Goal: Task Accomplishment & Management: Complete application form

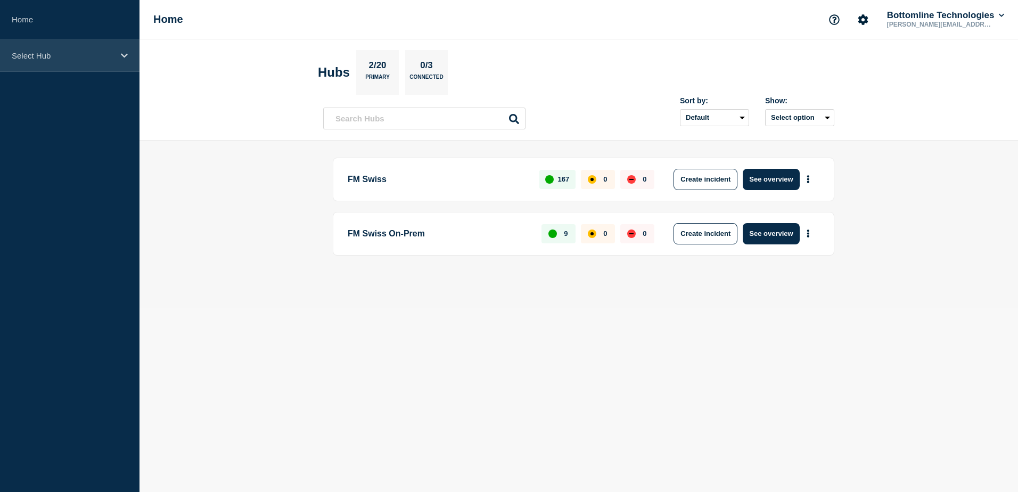
click at [40, 57] on p "Select Hub" at bounding box center [63, 55] width 102 height 9
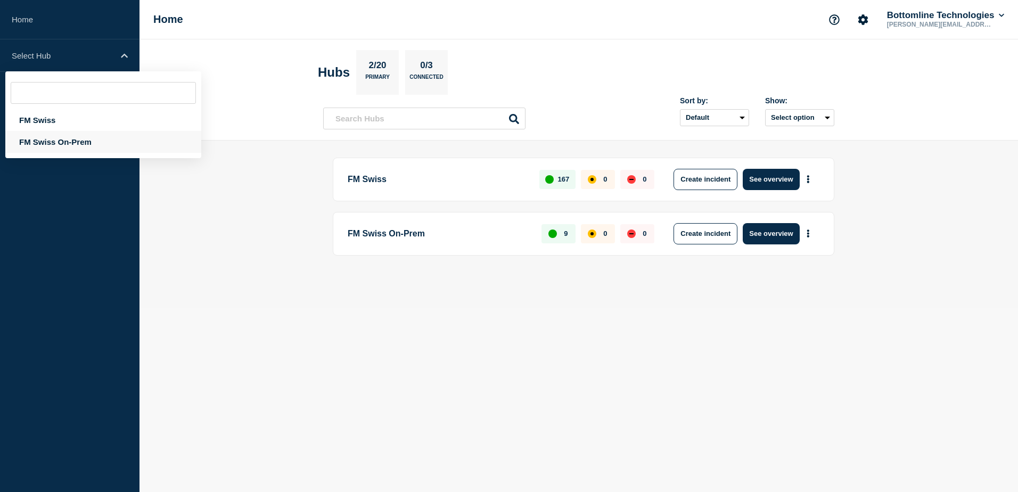
click at [46, 138] on div "FM Swiss On-Prem" at bounding box center [103, 142] width 196 height 22
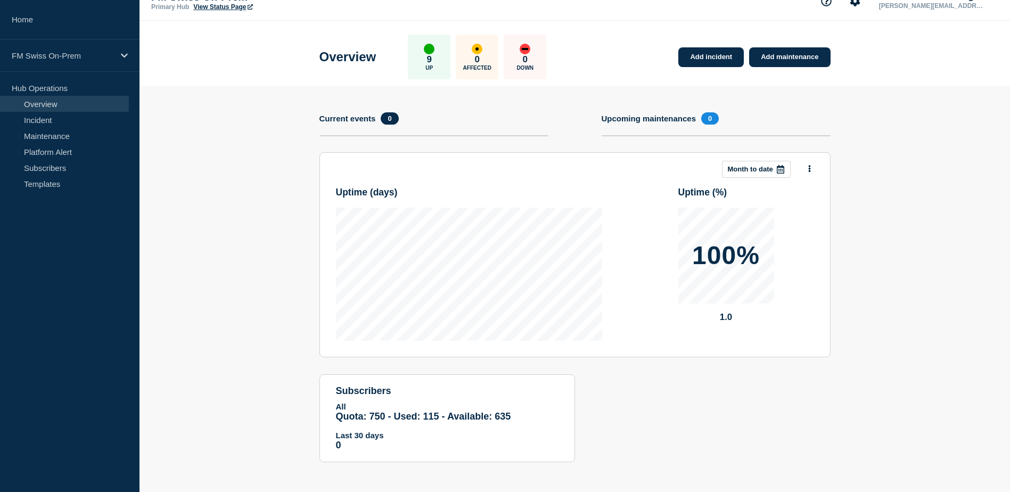
scroll to position [21, 0]
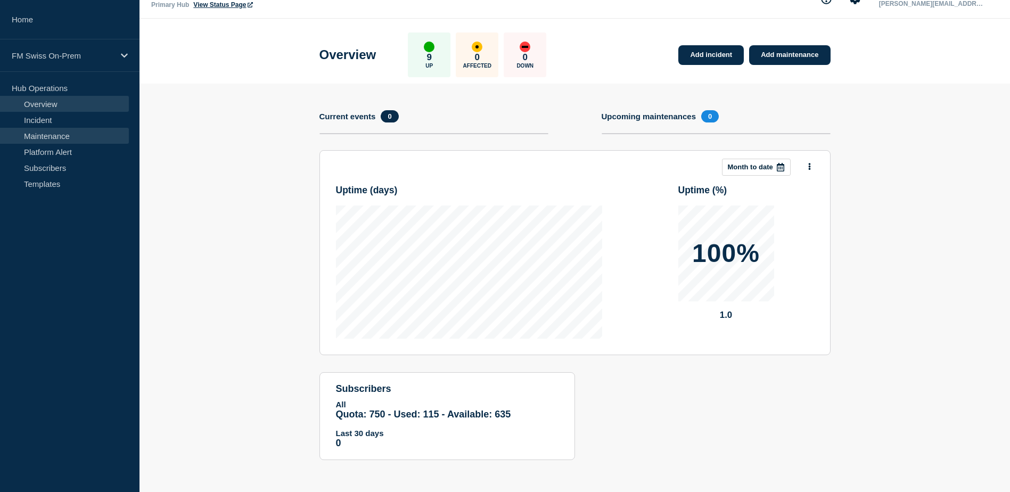
click at [65, 138] on link "Maintenance" at bounding box center [64, 136] width 129 height 16
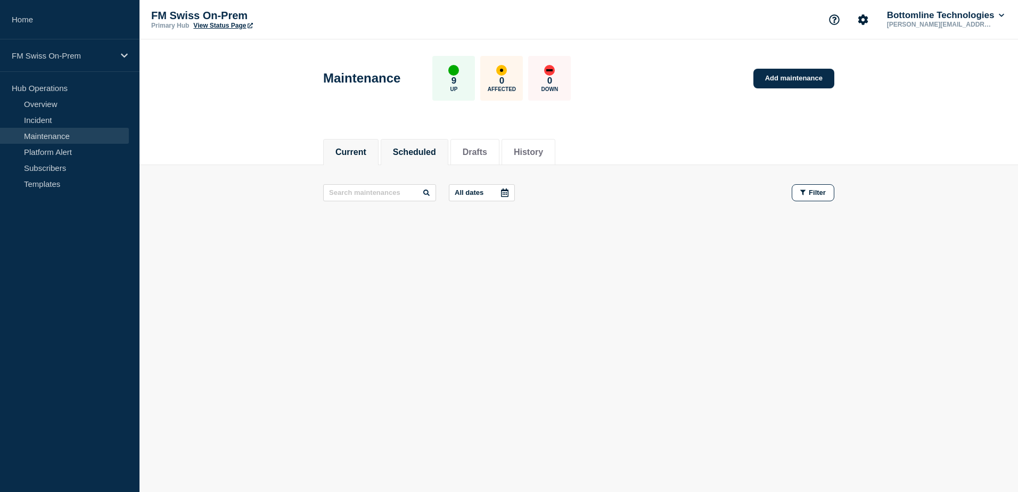
click at [433, 152] on button "Scheduled" at bounding box center [414, 152] width 43 height 10
click at [480, 150] on button "Drafts" at bounding box center [474, 152] width 24 height 10
click at [543, 155] on button "History" at bounding box center [528, 152] width 29 height 10
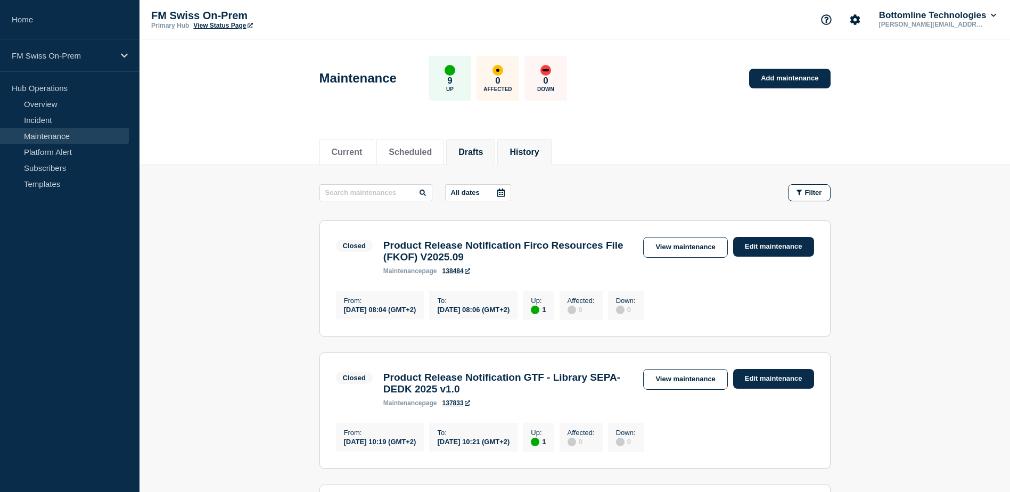
click at [473, 150] on button "Drafts" at bounding box center [470, 152] width 24 height 10
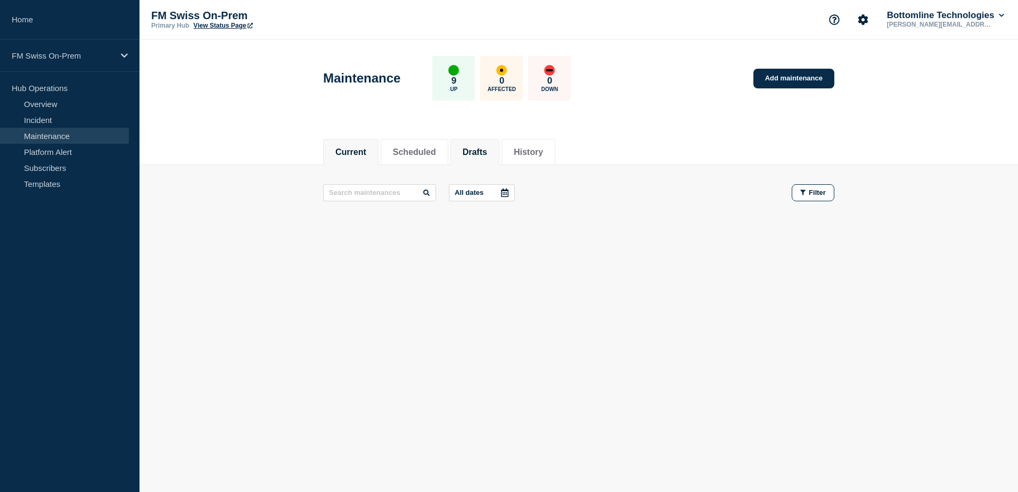
click at [356, 149] on button "Current" at bounding box center [350, 152] width 31 height 10
click at [543, 149] on button "History" at bounding box center [528, 152] width 29 height 10
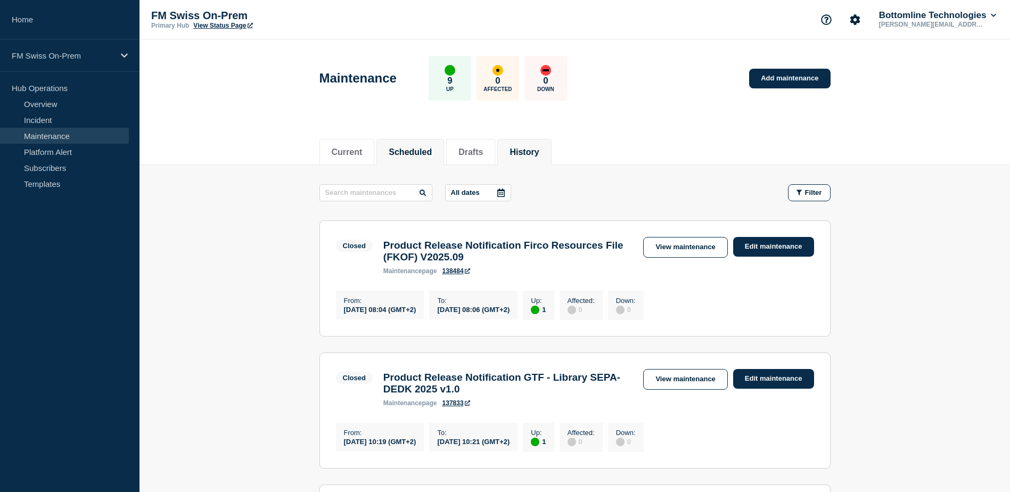
click at [432, 147] on button "Scheduled" at bounding box center [409, 152] width 43 height 10
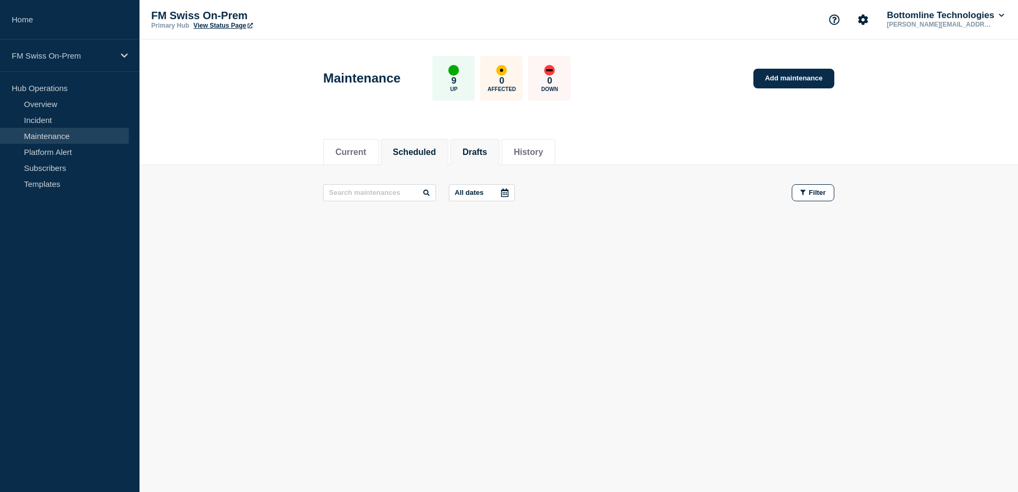
click at [481, 144] on li "Drafts" at bounding box center [474, 152] width 49 height 26
click at [502, 191] on div at bounding box center [504, 193] width 19 height 16
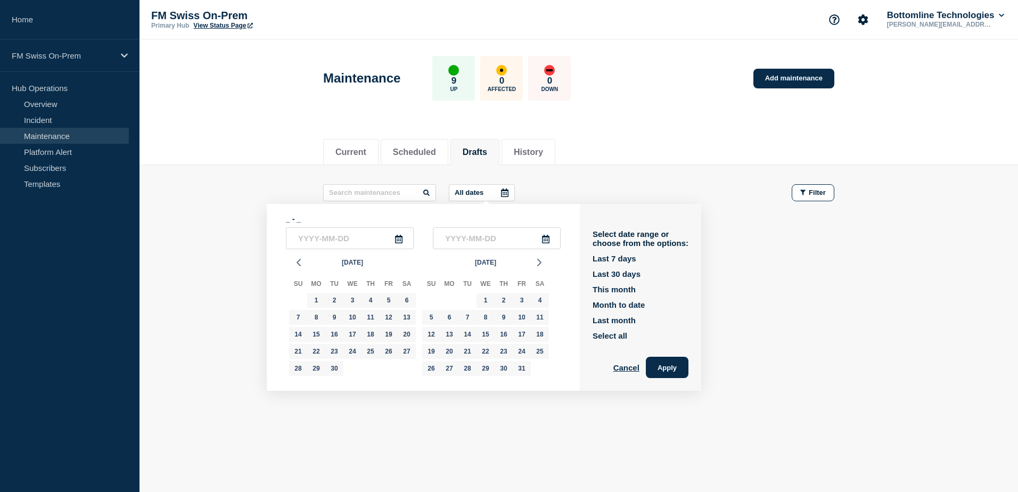
click at [502, 191] on div at bounding box center [504, 193] width 19 height 16
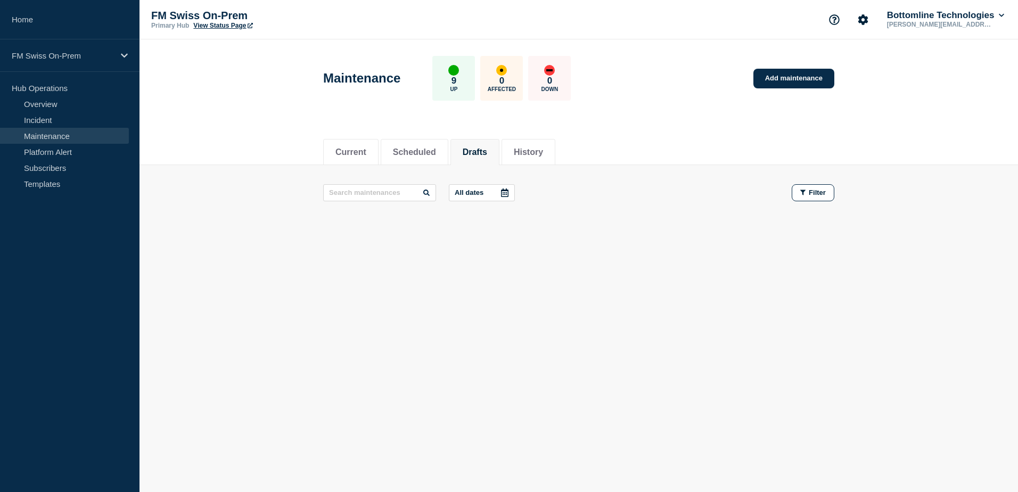
click at [493, 186] on button "All dates" at bounding box center [482, 192] width 66 height 17
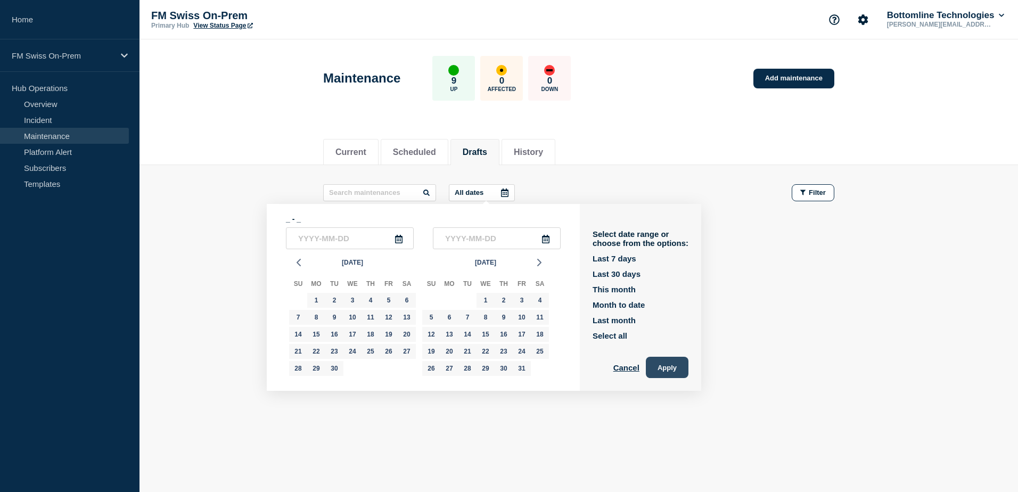
click at [667, 369] on button "Apply" at bounding box center [667, 367] width 43 height 21
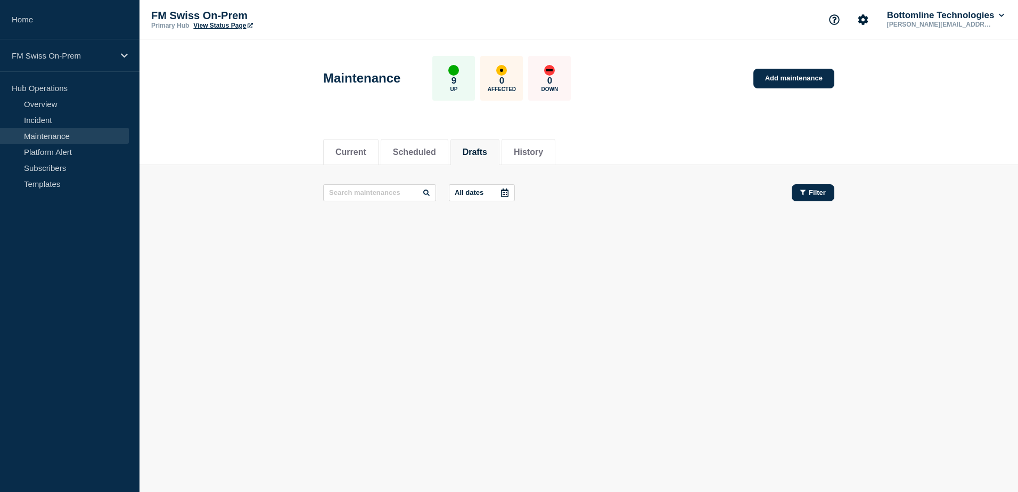
click at [824, 192] on span "Filter" at bounding box center [816, 192] width 17 height 8
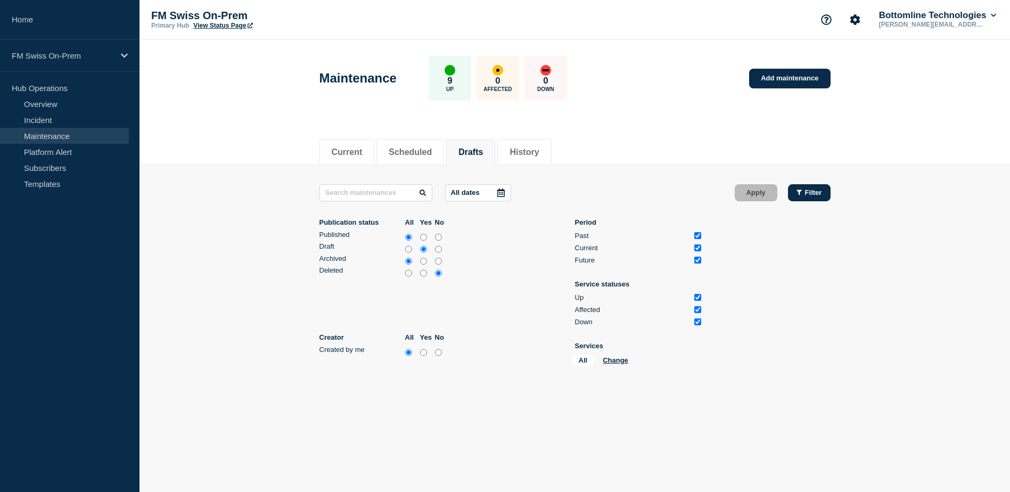
click at [824, 192] on button "Filter" at bounding box center [809, 192] width 43 height 17
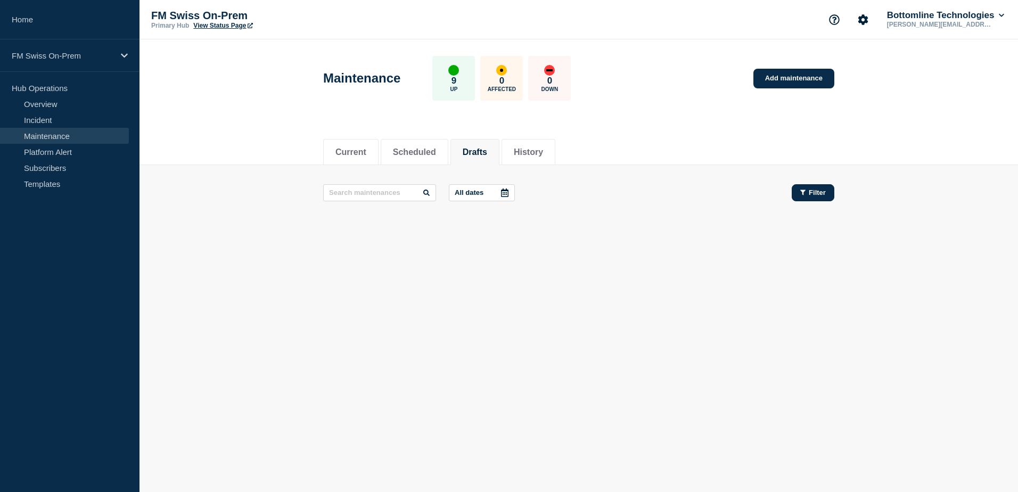
click at [824, 192] on span "Filter" at bounding box center [816, 192] width 17 height 8
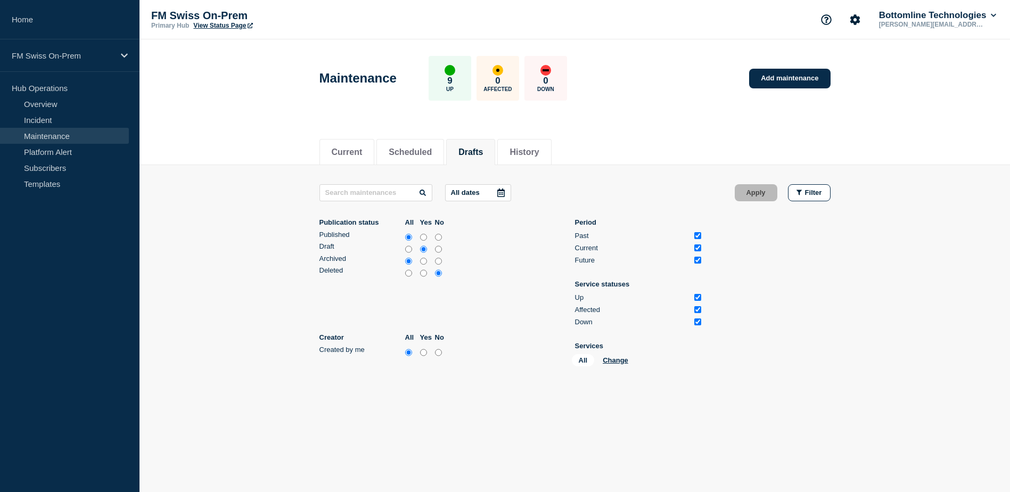
click at [409, 250] on input "all" at bounding box center [408, 249] width 7 height 11
radio input "true"
click at [759, 188] on button "Apply" at bounding box center [755, 192] width 43 height 17
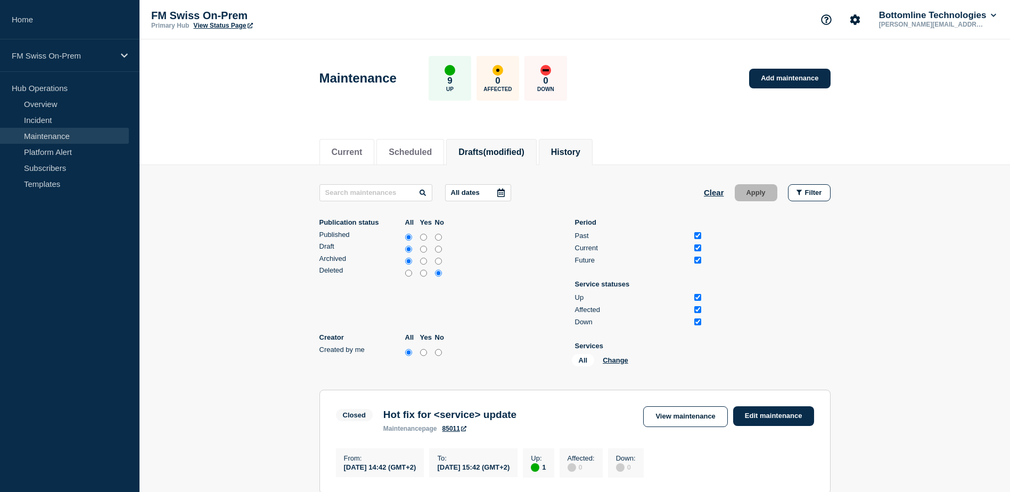
click at [580, 148] on button "History" at bounding box center [565, 152] width 29 height 10
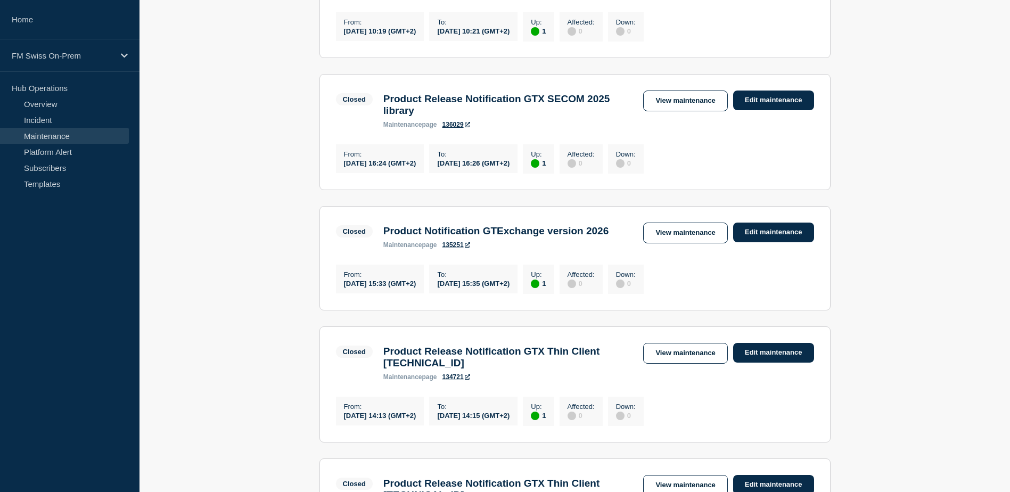
scroll to position [426, 0]
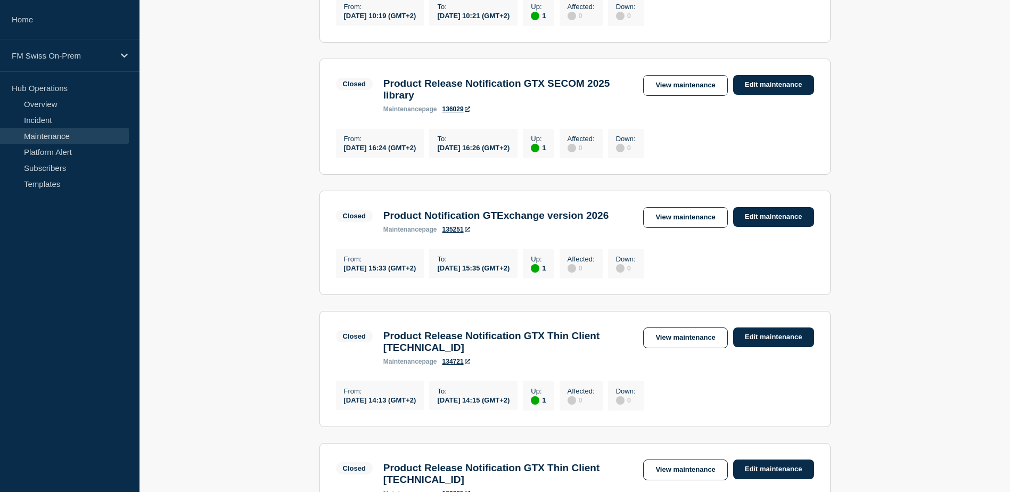
click at [849, 318] on main "All dates Filter Closed 1 Up Product Release Notification Firco Resources File …" at bounding box center [574, 403] width 870 height 1328
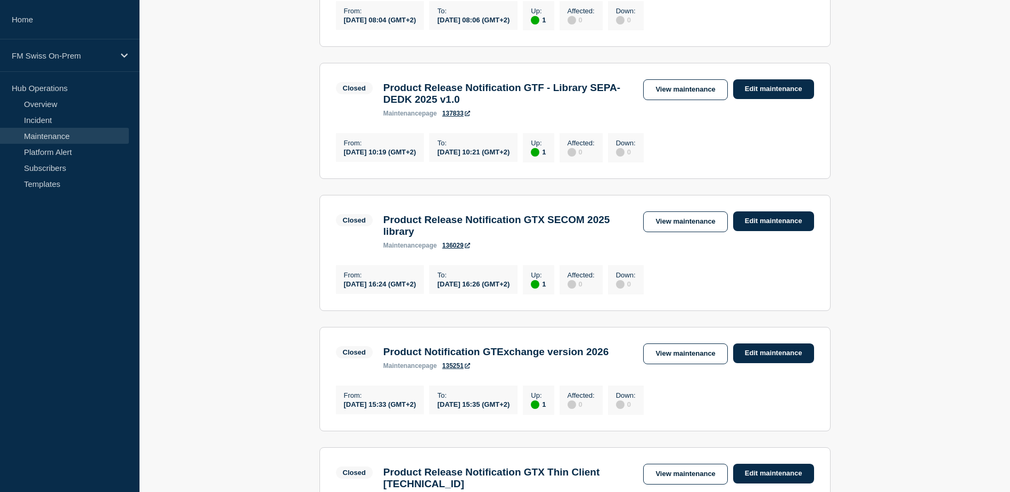
scroll to position [266, 0]
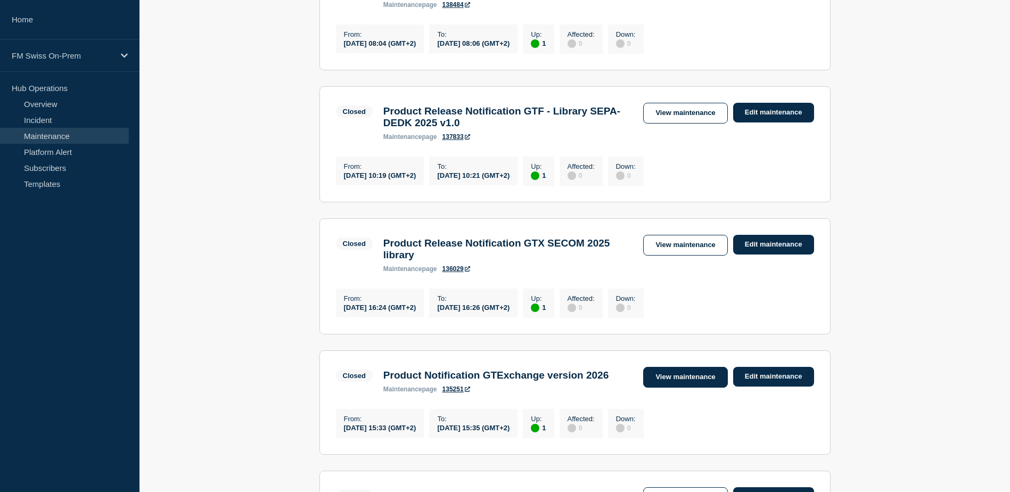
click at [691, 387] on link "View maintenance" at bounding box center [685, 377] width 84 height 21
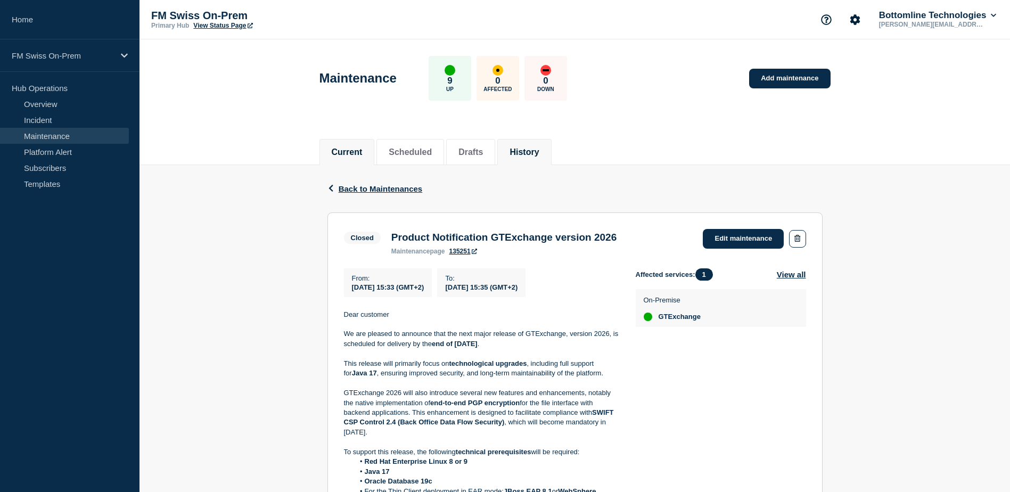
click at [337, 163] on li "Current" at bounding box center [346, 152] width 55 height 26
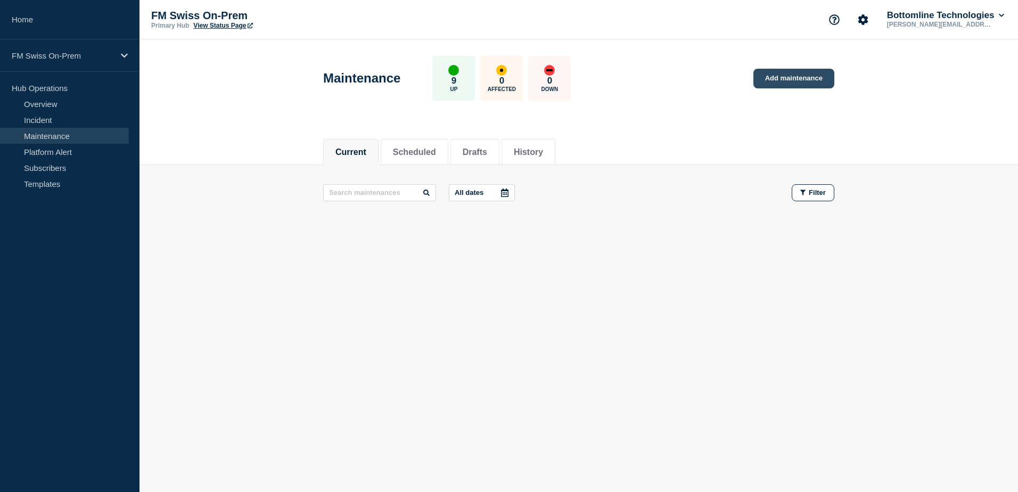
click at [783, 73] on link "Add maintenance" at bounding box center [793, 79] width 81 height 20
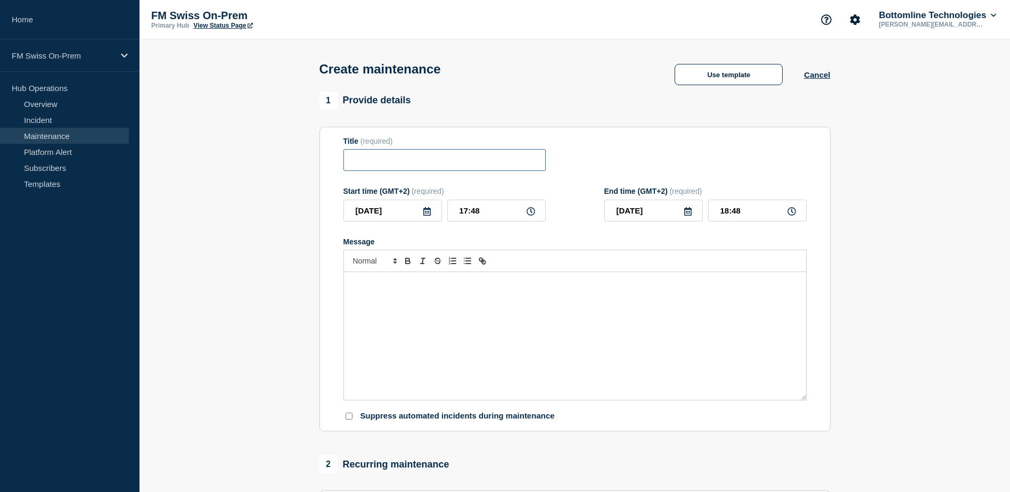
click at [474, 170] on input "Title" at bounding box center [444, 160] width 202 height 22
click at [533, 124] on div "1 Provide details Title (required) Start time (GMT+2) (required) [DATE] 17:48 E…" at bounding box center [574, 262] width 511 height 340
click at [751, 82] on button "Use template" at bounding box center [728, 74] width 108 height 21
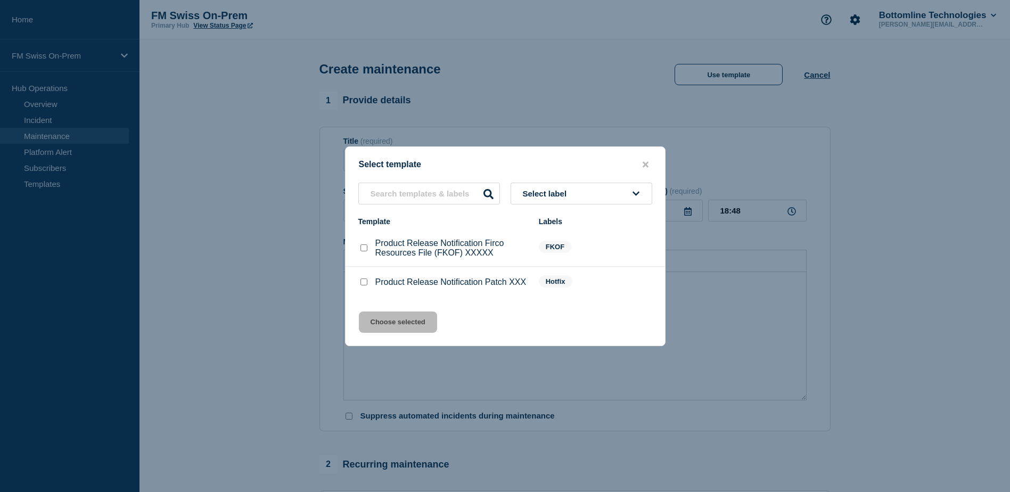
click at [363, 283] on input "Product Release Notification Patch XXX checkbox" at bounding box center [363, 281] width 7 height 7
checkbox input "true"
click at [383, 328] on button "Choose selected" at bounding box center [398, 321] width 78 height 21
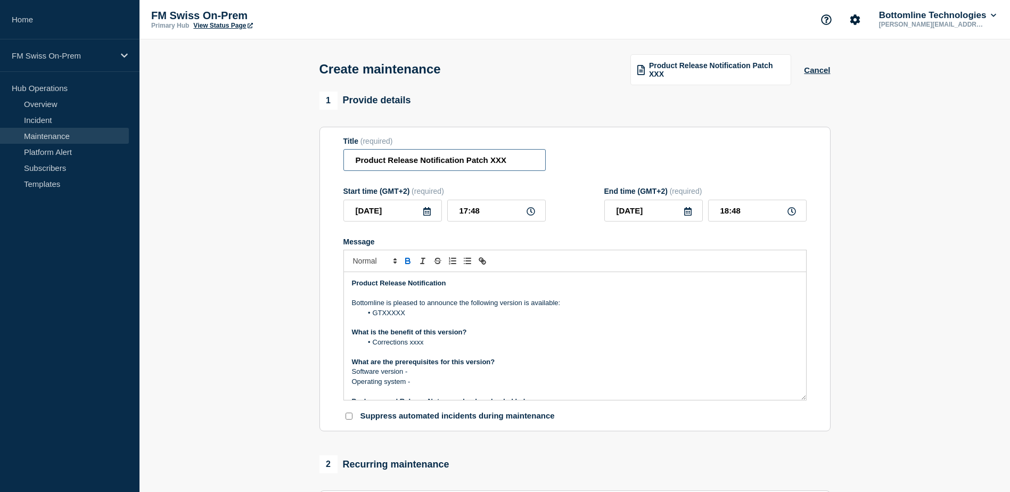
drag, startPoint x: 469, startPoint y: 162, endPoint x: 524, endPoint y: 162, distance: 55.3
click at [524, 162] on input "Product Release Notification Patch XXX" at bounding box center [444, 160] width 202 height 22
paste input "GTExchange Server [TECHNICAL_ID] Hotfix"
drag, startPoint x: 378, startPoint y: 162, endPoint x: 309, endPoint y: 162, distance: 69.7
click at [309, 162] on section "1 Provide details Title (required) Product Release Notification GTExchange Serv…" at bounding box center [574, 461] width 870 height 739
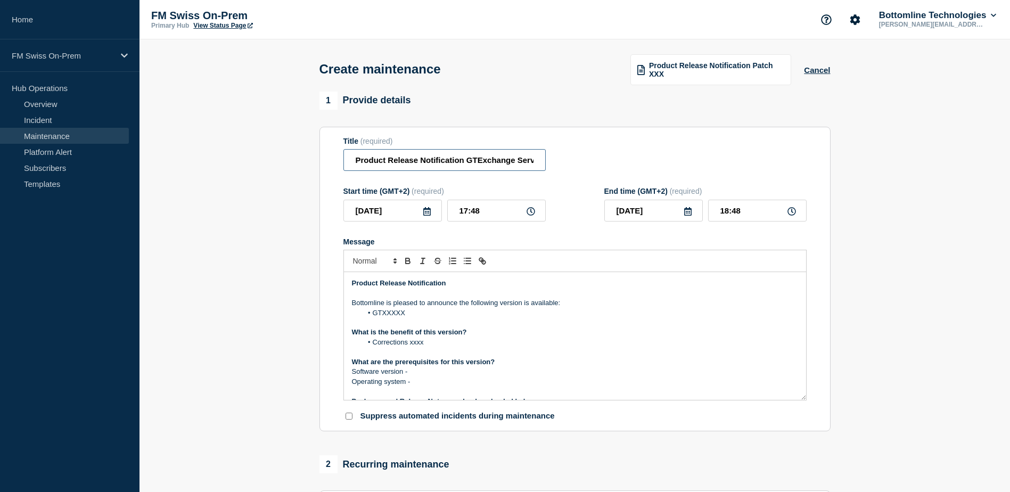
click at [403, 161] on input "Product Release Notification GTExchange Server [TECHNICAL_ID] Hotfix" at bounding box center [444, 160] width 202 height 22
click at [444, 161] on input "Product Release Notification GTExchange Server [TECHNICAL_ID] Hotfix" at bounding box center [444, 160] width 202 height 22
click at [479, 162] on input "Product Release Notification GTExchange Server [TECHNICAL_ID] Hotfix" at bounding box center [444, 160] width 202 height 22
type input "Product Release Notification GTExchange Server [TECHNICAL_ID] Hotfix"
click at [725, 214] on input "18:48" at bounding box center [757, 211] width 98 height 22
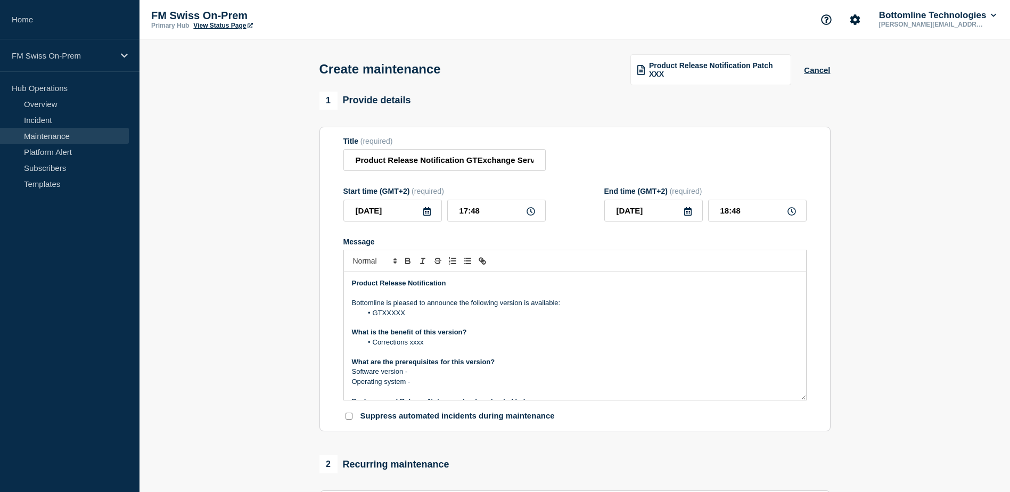
click at [792, 216] on icon at bounding box center [791, 211] width 9 height 9
click at [792, 212] on icon at bounding box center [791, 211] width 9 height 9
click at [722, 216] on input "18:48" at bounding box center [757, 211] width 98 height 22
click at [729, 212] on input "18:48" at bounding box center [757, 211] width 98 height 22
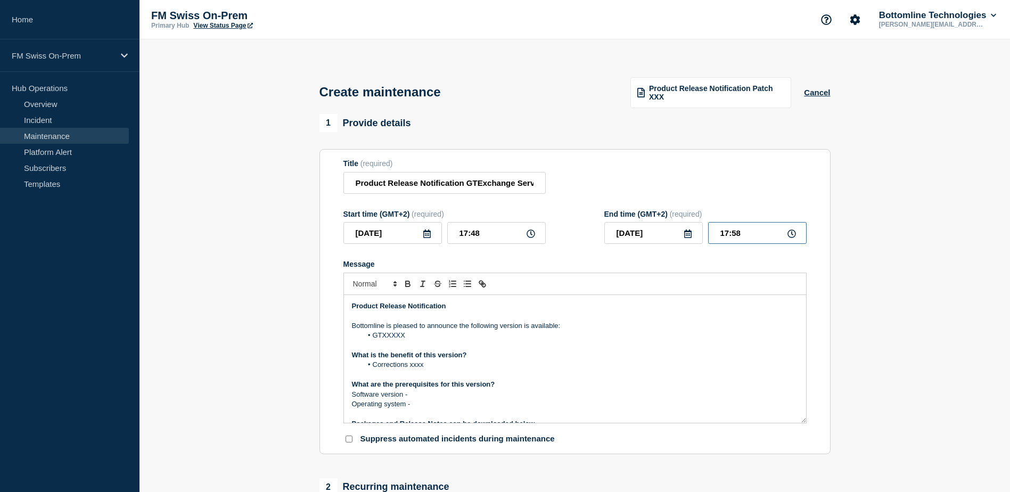
type input "17:50"
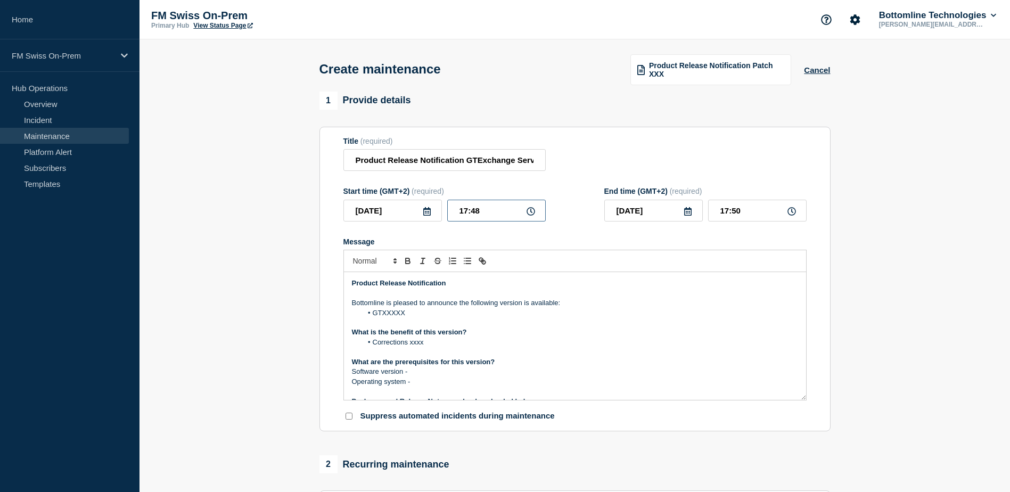
click at [483, 217] on input "17:48" at bounding box center [496, 211] width 98 height 22
type input "18:00"
type input "18:02"
click at [747, 216] on input "18:02" at bounding box center [757, 211] width 98 height 22
click at [385, 317] on li "GTXXXXX" at bounding box center [580, 313] width 436 height 10
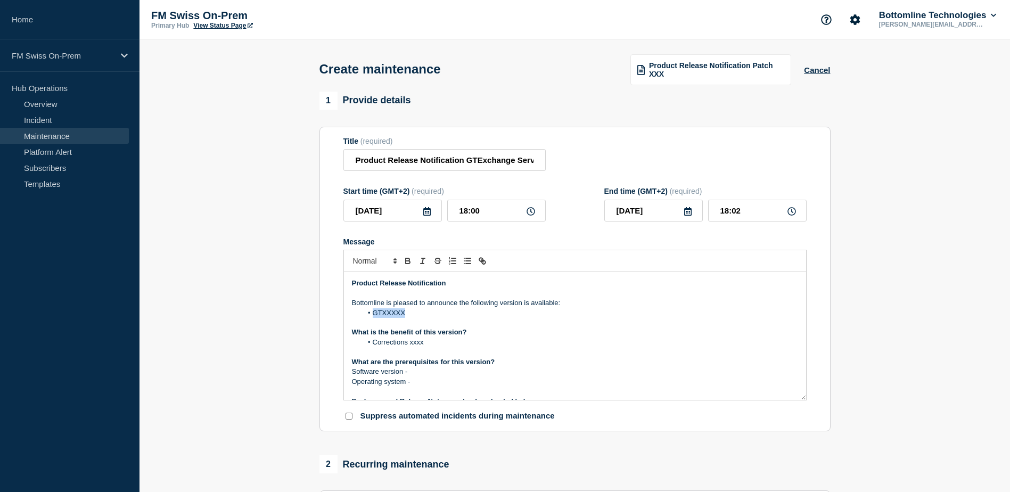
click at [385, 317] on li "GTXXXXX" at bounding box center [580, 313] width 436 height 10
paste div "Message"
click at [399, 347] on li "Corrections xxxx" at bounding box center [580, 342] width 436 height 10
click at [371, 344] on li "Corrections xxxx" at bounding box center [580, 342] width 436 height 10
click at [418, 342] on li "Corrections xxxx" at bounding box center [580, 342] width 436 height 10
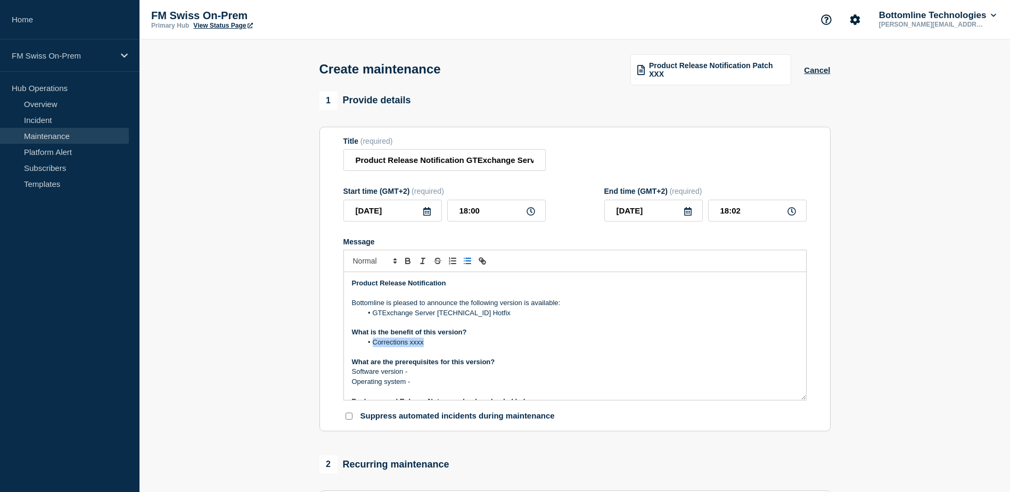
click at [424, 343] on li "Corrections xxxx" at bounding box center [580, 342] width 436 height 10
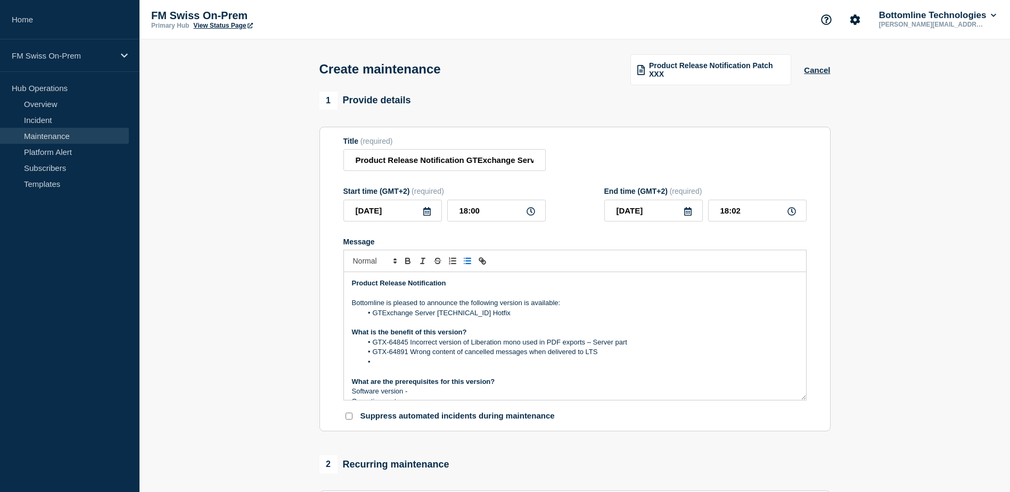
click at [373, 343] on span "Message" at bounding box center [373, 342] width 0 height 10
click at [618, 361] on li "GTX-64891 Wrong content of cancelled messages when delivered to LTS" at bounding box center [580, 362] width 436 height 10
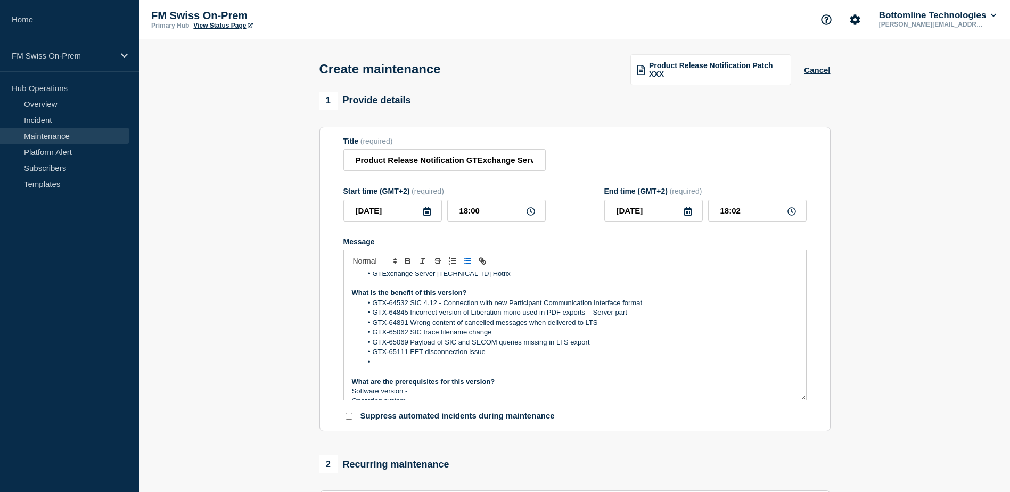
scroll to position [58, 0]
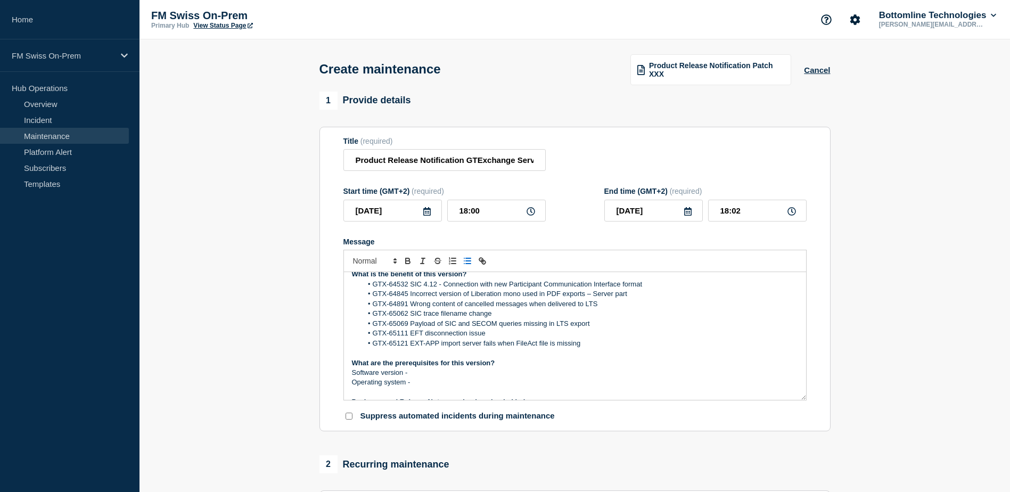
click at [454, 377] on p "Software version -" at bounding box center [575, 373] width 446 height 10
drag, startPoint x: 409, startPoint y: 375, endPoint x: 436, endPoint y: 382, distance: 28.0
click at [417, 377] on p "Software version -" at bounding box center [575, 373] width 446 height 10
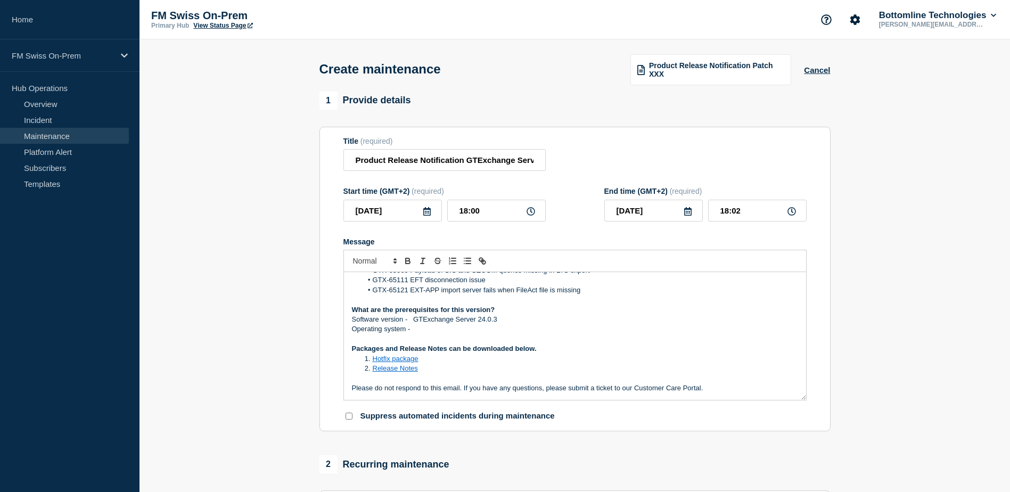
scroll to position [164, 0]
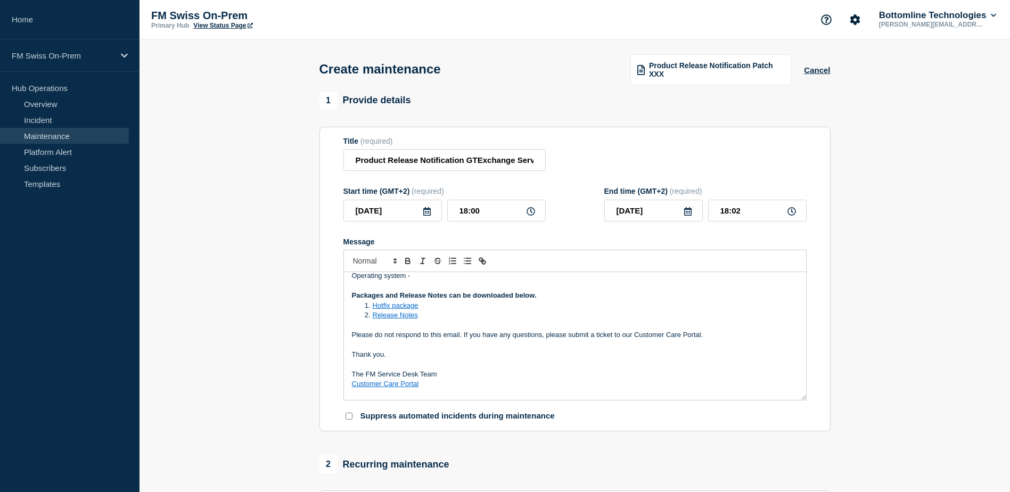
click at [444, 299] on strong "Packages and Release Notes can be downloaded below." at bounding box center [444, 295] width 185 height 8
click at [556, 299] on p "Packages and Release Notes can be downloaded below." at bounding box center [575, 296] width 446 height 10
drag, startPoint x: 370, startPoint y: 308, endPoint x: 454, endPoint y: 307, distance: 83.6
click at [454, 307] on li "Hotfix package" at bounding box center [580, 306] width 436 height 10
click at [385, 320] on li "Message" at bounding box center [580, 315] width 436 height 10
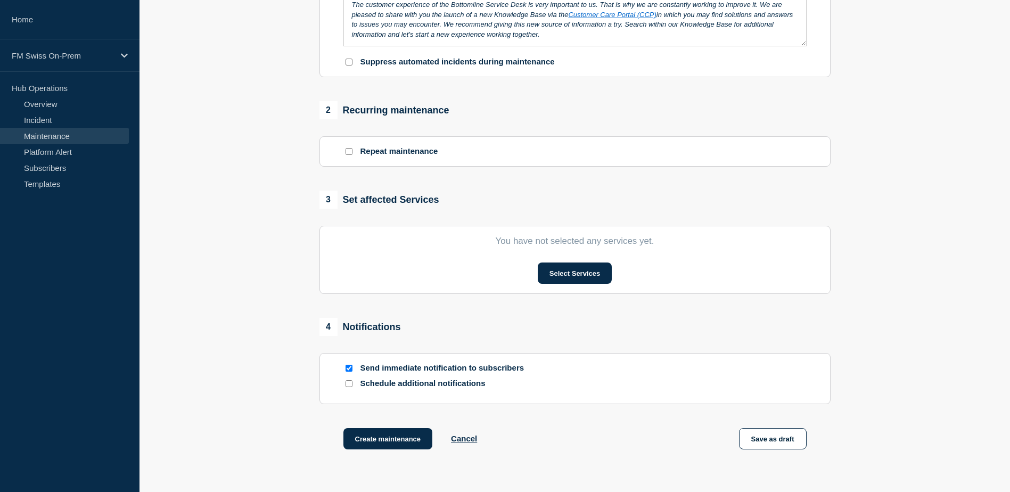
scroll to position [373, 0]
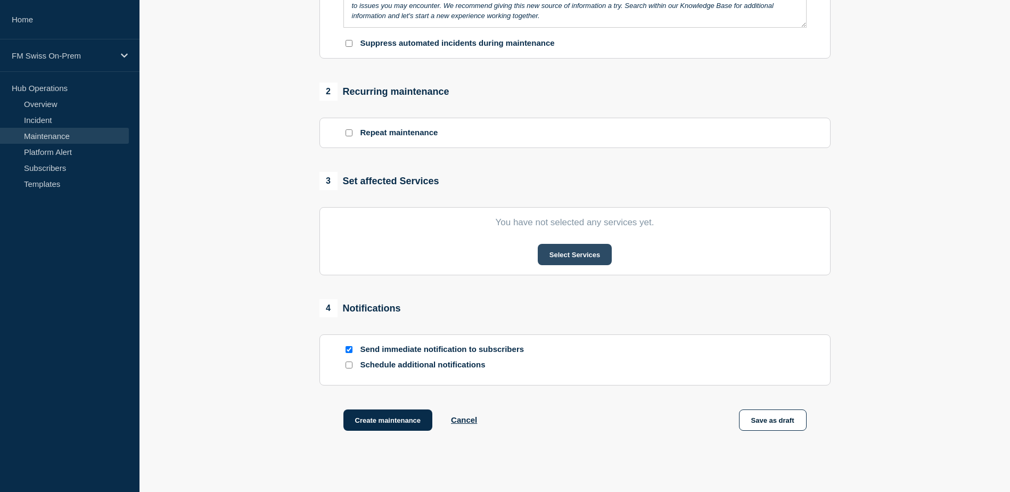
click at [585, 257] on button "Select Services" at bounding box center [575, 254] width 74 height 21
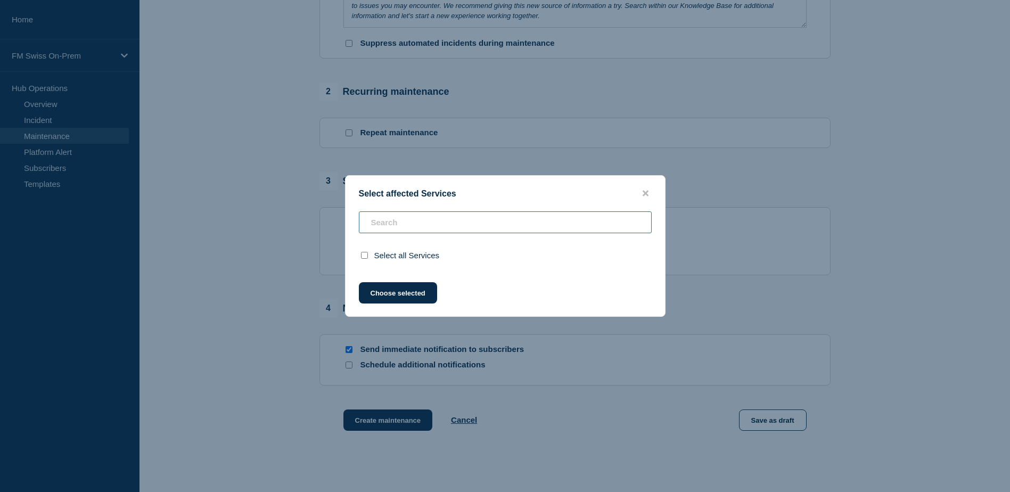
click at [418, 224] on div "Select all Services" at bounding box center [504, 239] width 319 height 57
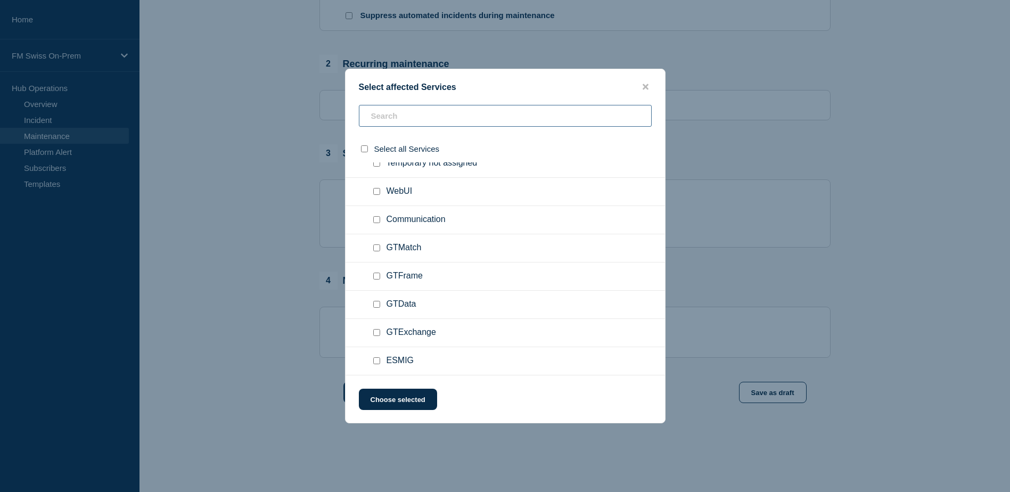
scroll to position [426, 0]
click at [375, 332] on input "GTExchange checkbox" at bounding box center [376, 332] width 7 height 7
checkbox input "true"
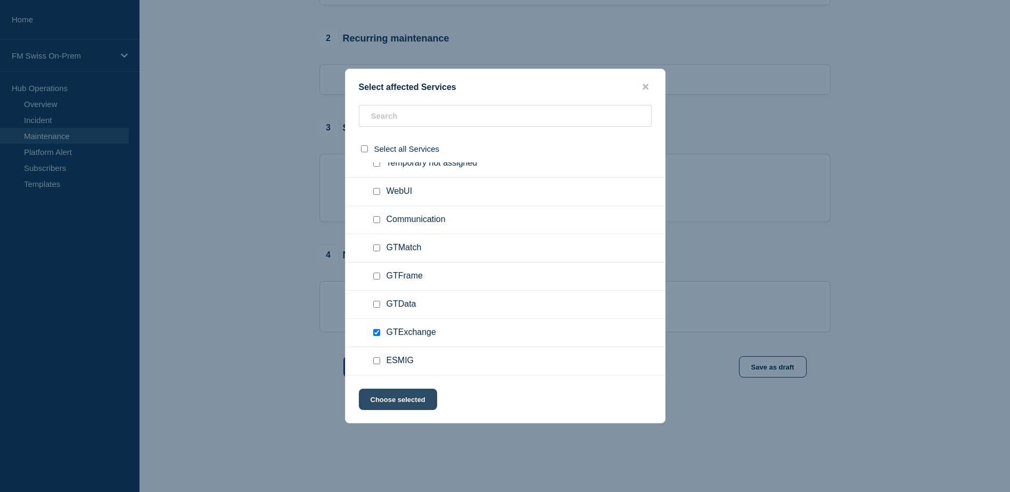
click at [401, 400] on button "Choose selected" at bounding box center [398, 398] width 78 height 21
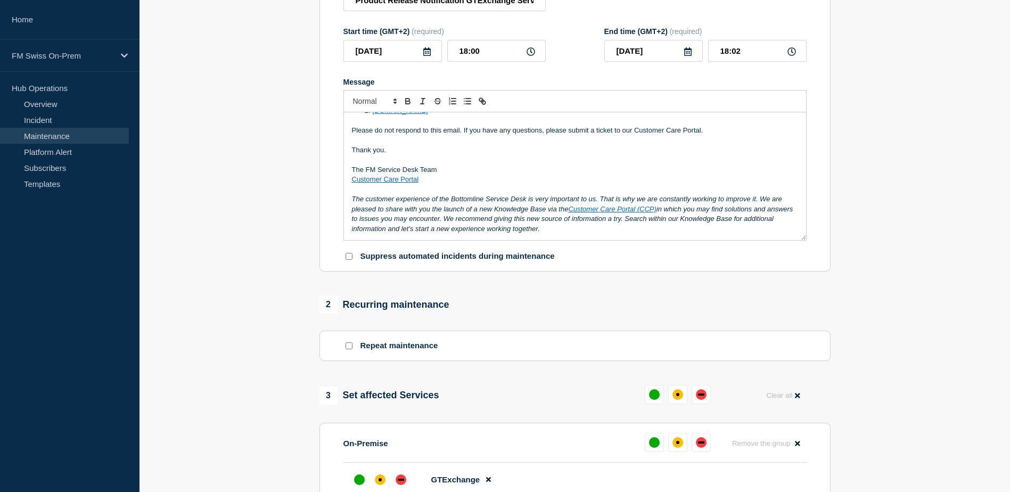
scroll to position [0, 0]
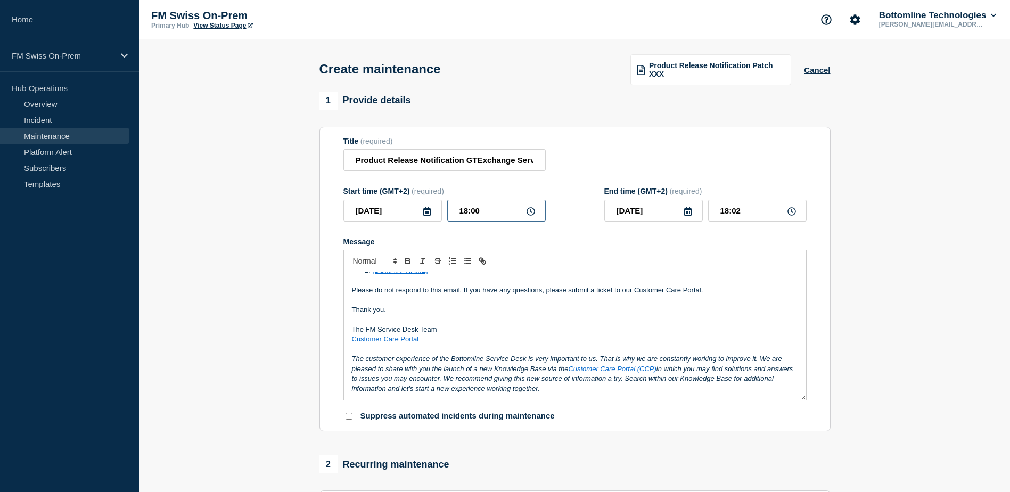
click at [478, 209] on input "18:00" at bounding box center [496, 211] width 98 height 22
type input "17:53"
click at [771, 213] on input "17:55" at bounding box center [757, 211] width 98 height 22
type input "17:54"
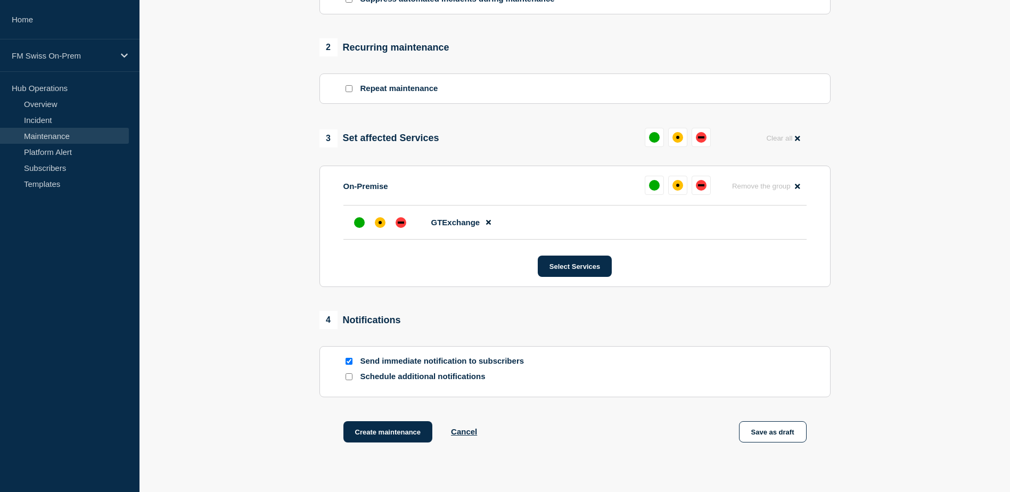
scroll to position [426, 0]
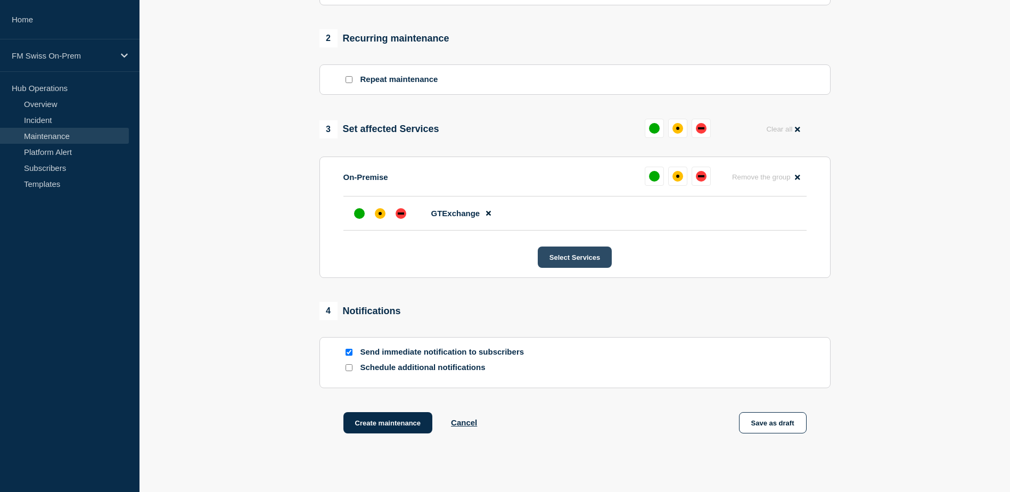
click at [565, 263] on button "Select Services" at bounding box center [575, 256] width 74 height 21
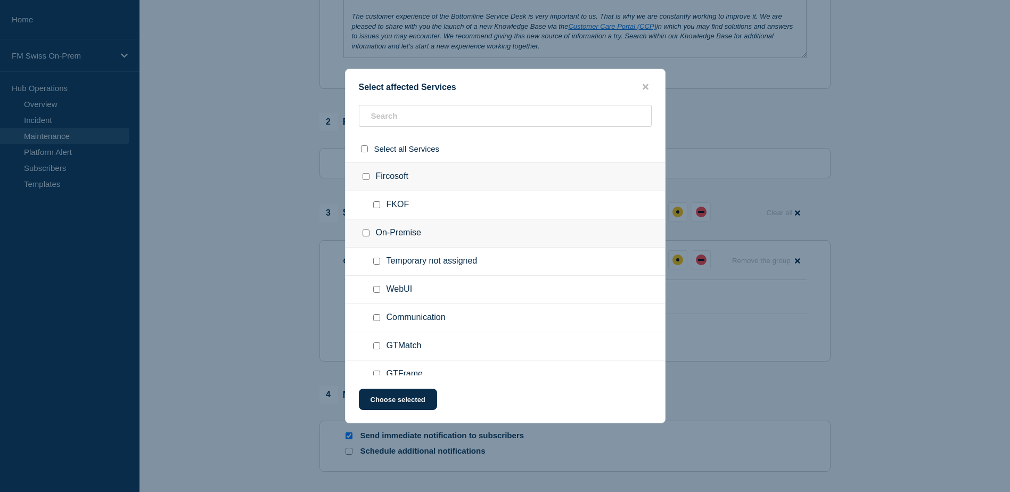
scroll to position [319, 0]
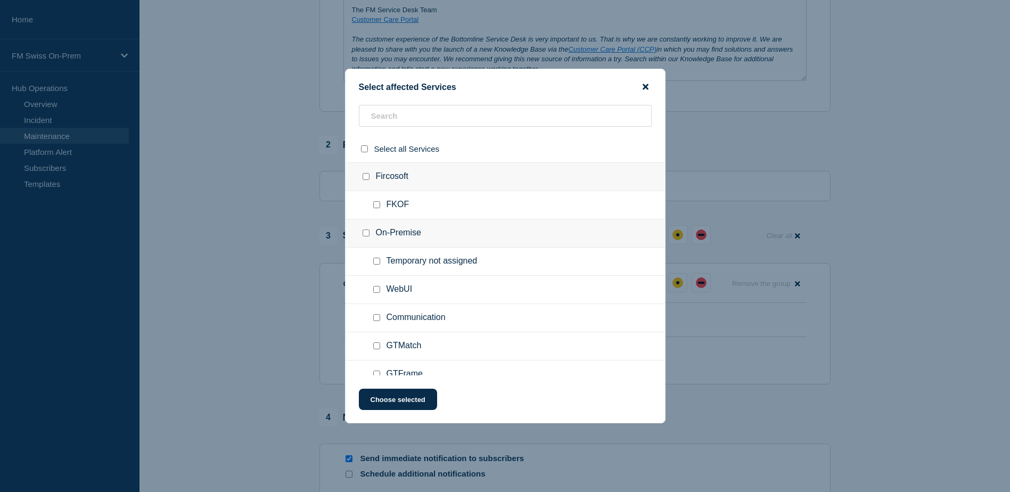
click at [644, 86] on icon "close button" at bounding box center [645, 87] width 6 height 6
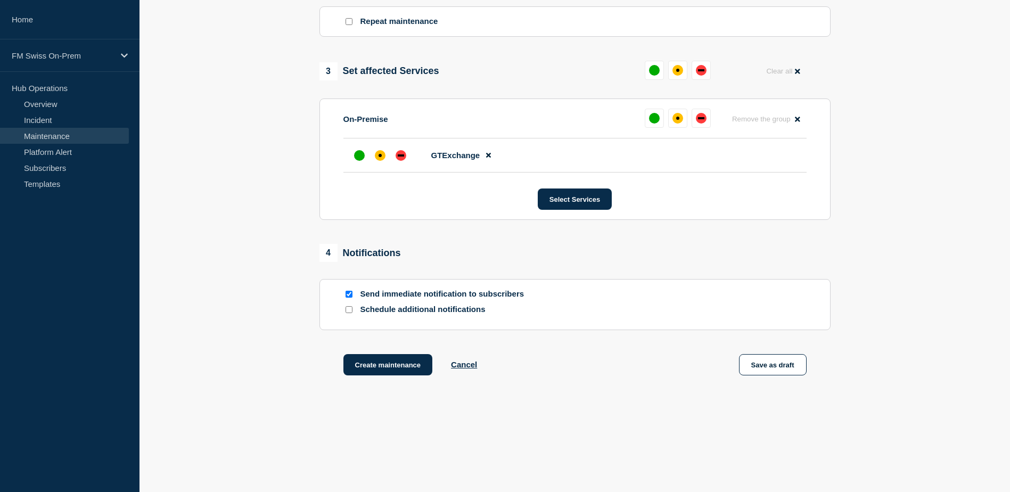
scroll to position [492, 0]
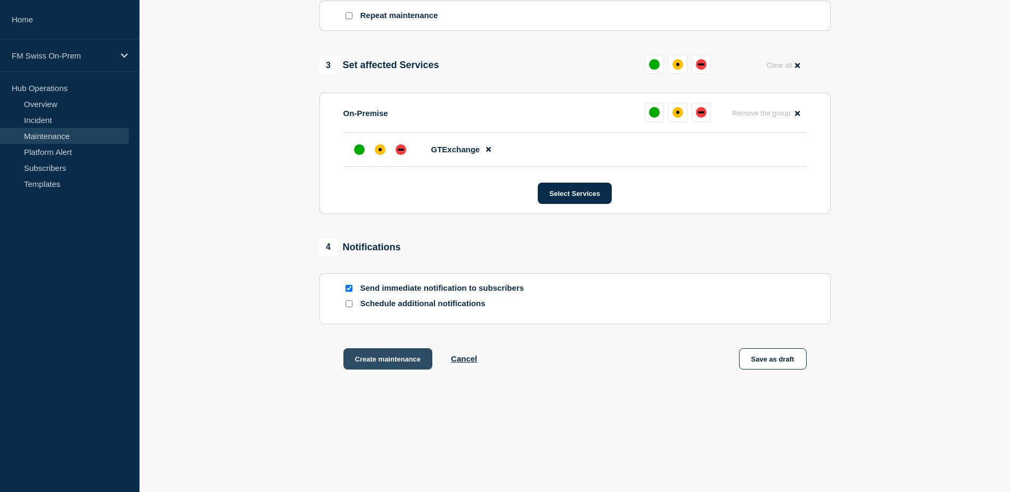
click at [402, 358] on button "Create maintenance" at bounding box center [387, 358] width 89 height 21
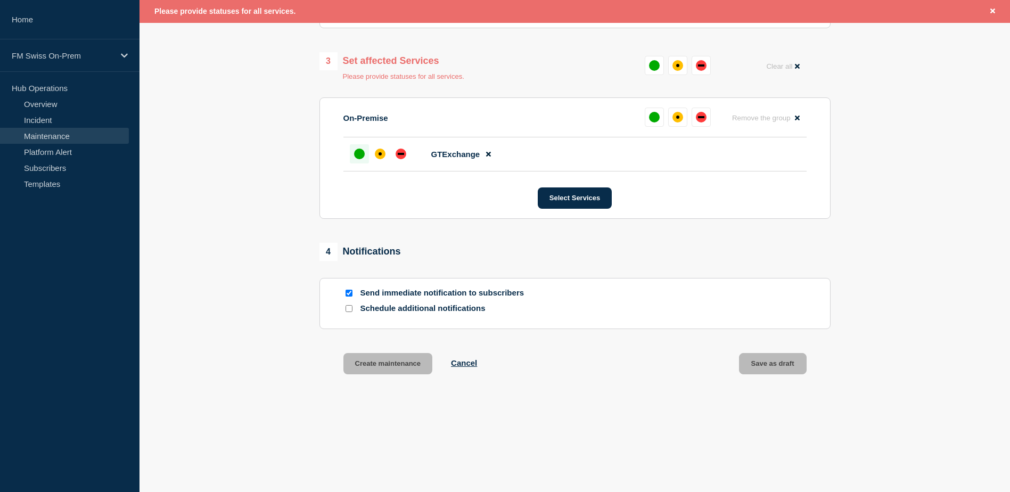
click at [363, 155] on div "up" at bounding box center [359, 153] width 11 height 11
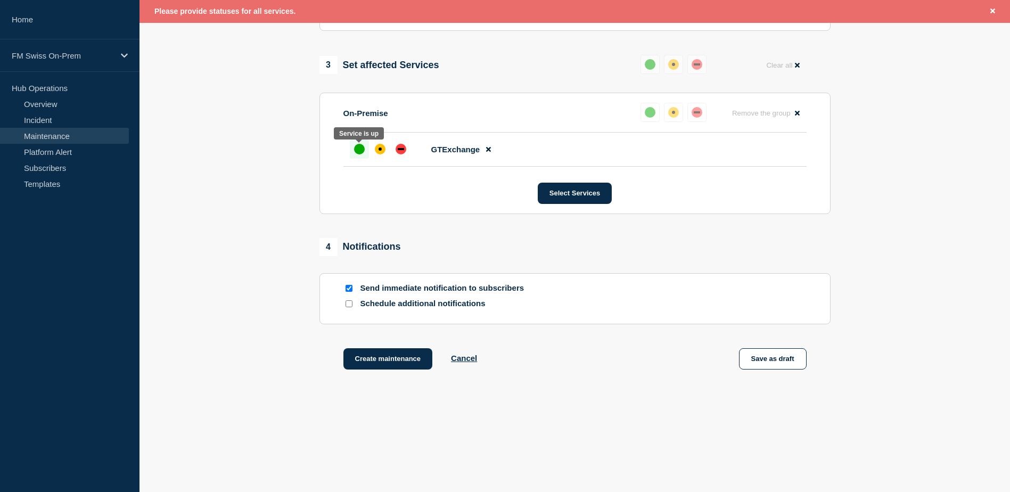
click at [359, 147] on div "up" at bounding box center [359, 149] width 11 height 11
click at [386, 360] on button "Create maintenance" at bounding box center [387, 358] width 89 height 21
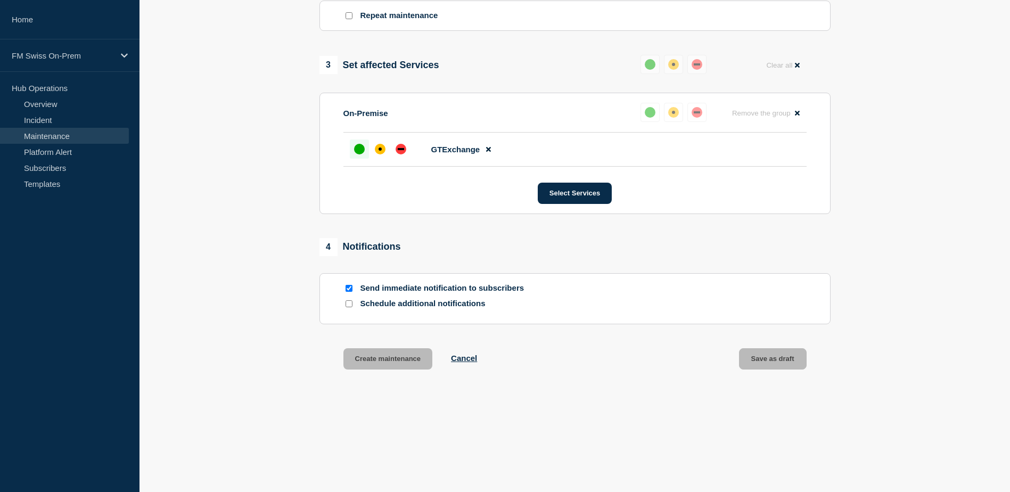
scroll to position [492, 0]
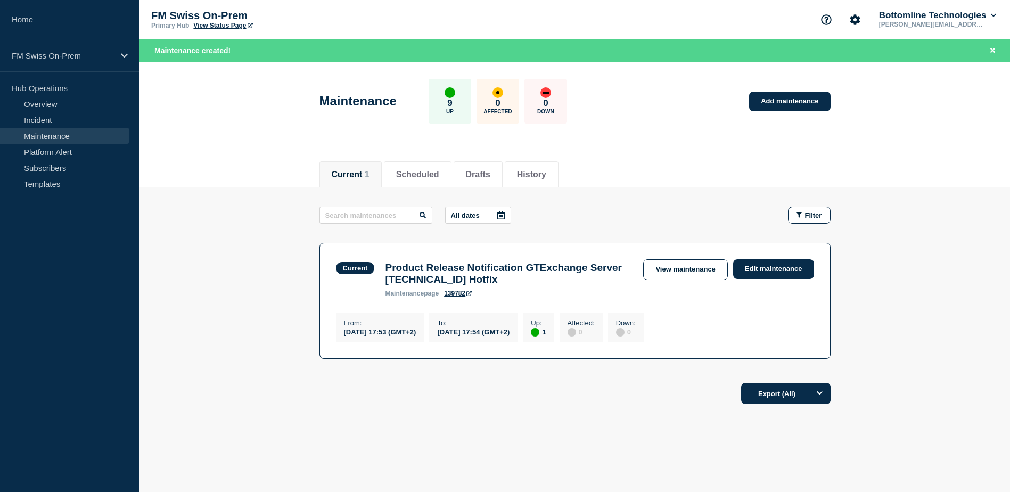
click at [45, 262] on aside "Home FM Swiss On-Prem Hub Operations Overview Incident Maintenance Platform Ale…" at bounding box center [69, 246] width 139 height 492
click at [720, 270] on link "View maintenance" at bounding box center [685, 269] width 84 height 21
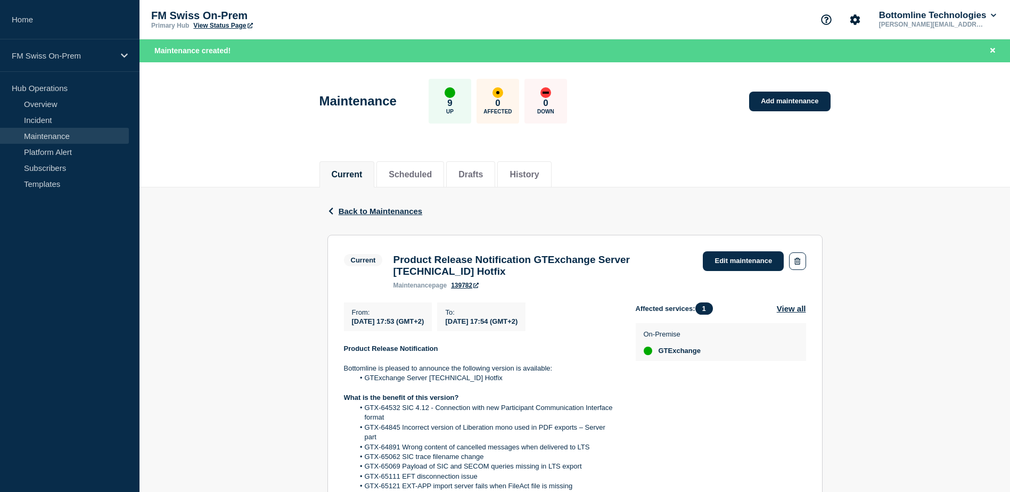
click at [467, 289] on link "139782" at bounding box center [465, 285] width 28 height 7
click at [789, 312] on button "View all" at bounding box center [790, 308] width 29 height 12
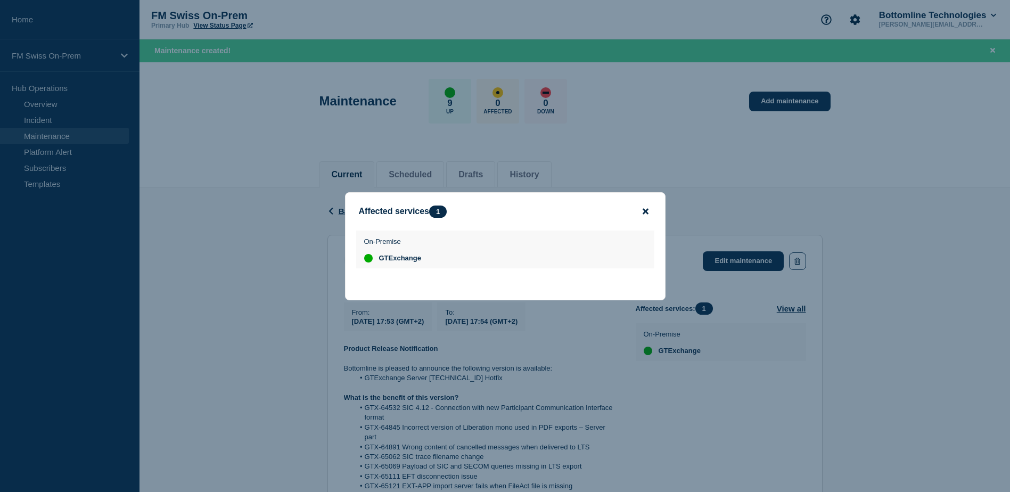
click at [643, 208] on icon "close button" at bounding box center [645, 211] width 6 height 6
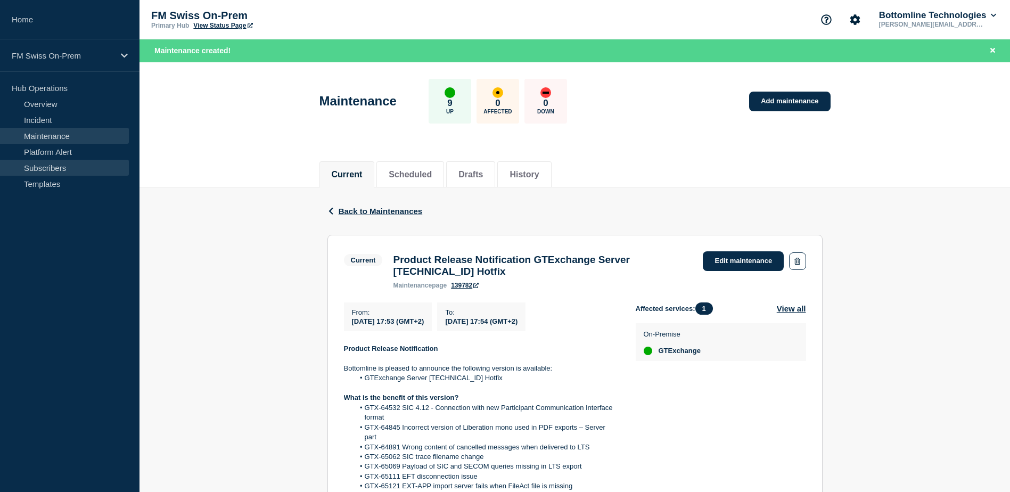
click at [51, 166] on link "Subscribers" at bounding box center [64, 168] width 129 height 16
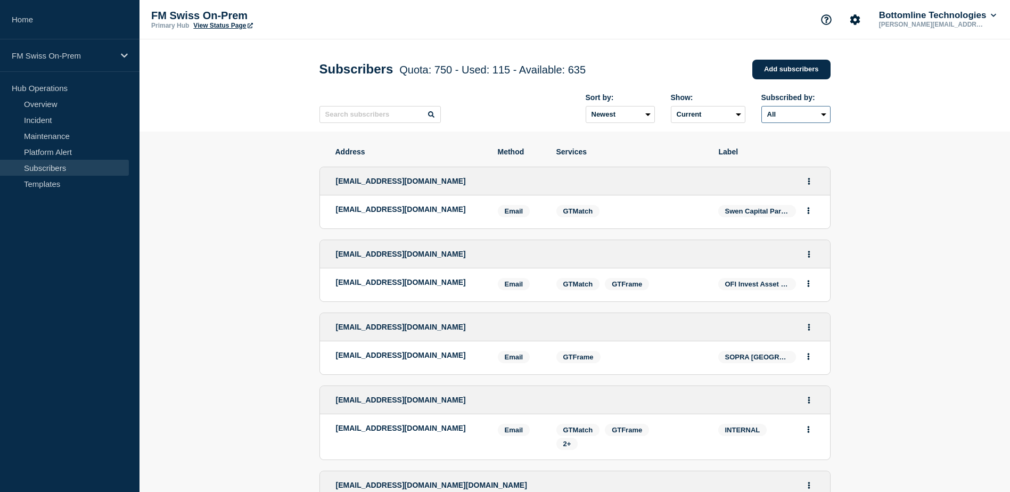
click at [793, 118] on select "All Email" at bounding box center [795, 114] width 69 height 17
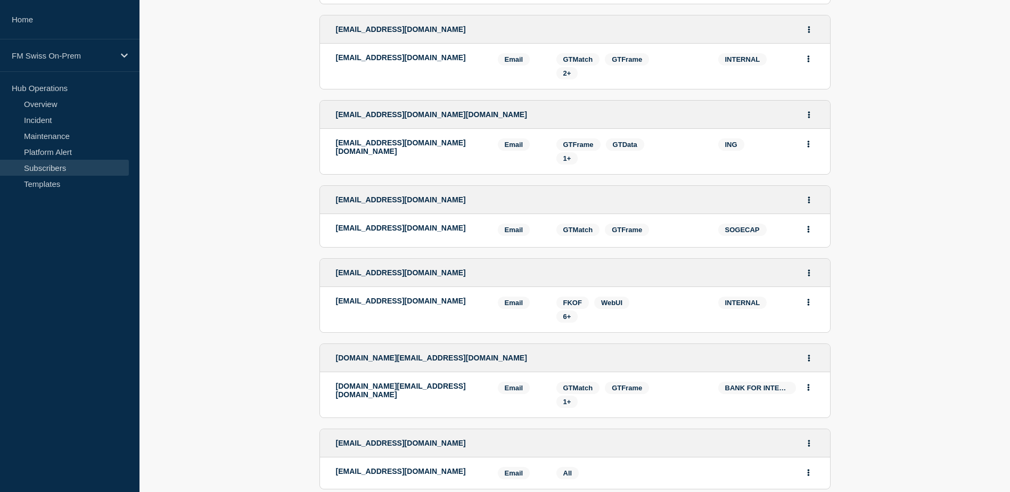
scroll to position [373, 0]
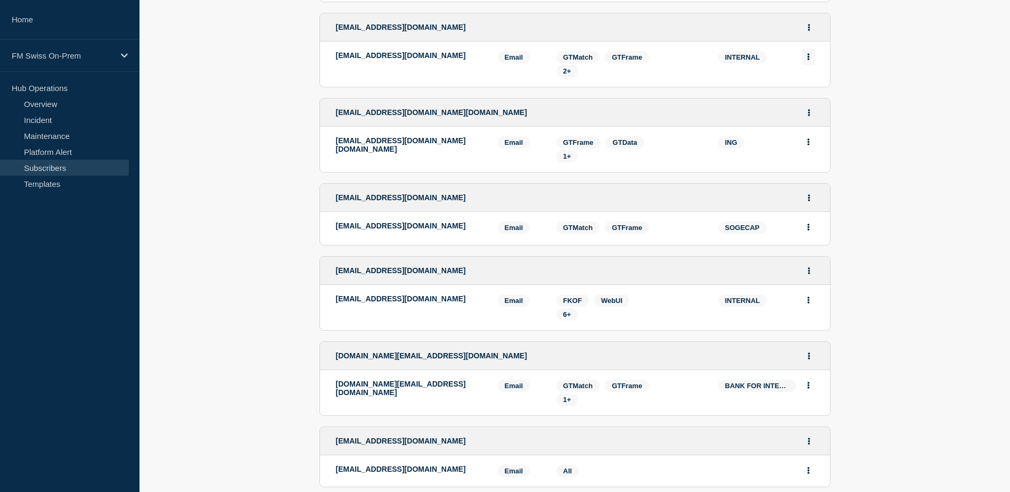
click at [807, 59] on icon "Actions" at bounding box center [808, 56] width 3 height 7
drag, startPoint x: 673, startPoint y: 76, endPoint x: 652, endPoint y: 75, distance: 21.3
click at [673, 76] on div "2+" at bounding box center [629, 71] width 146 height 12
click at [565, 77] on span "2+" at bounding box center [567, 71] width 22 height 12
click at [543, 77] on li "[EMAIL_ADDRESS][DOMAIN_NAME] Email Email: [EMAIL_ADDRESS][DOMAIN_NAME] INTERNAL…" at bounding box center [575, 64] width 510 height 45
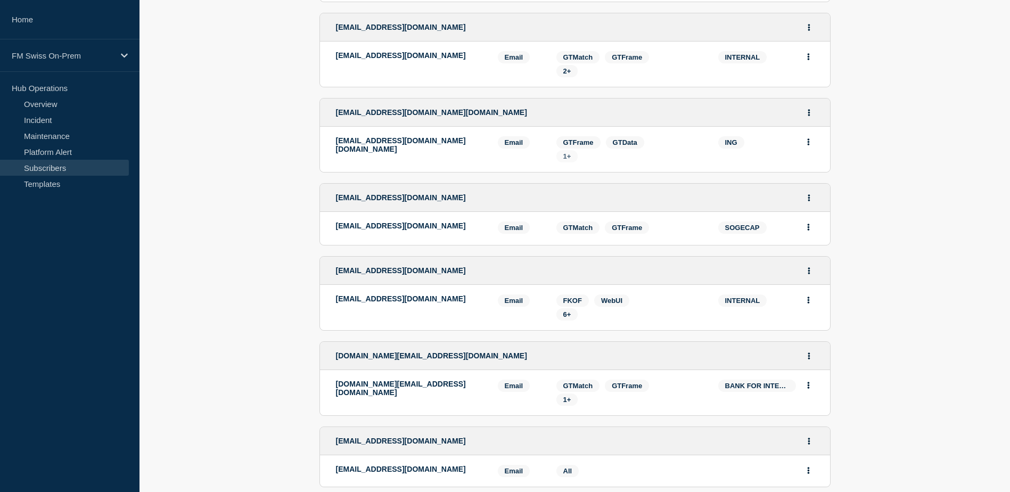
click at [567, 160] on span "1+" at bounding box center [567, 156] width 8 height 8
click at [569, 318] on span "6+" at bounding box center [567, 314] width 8 height 8
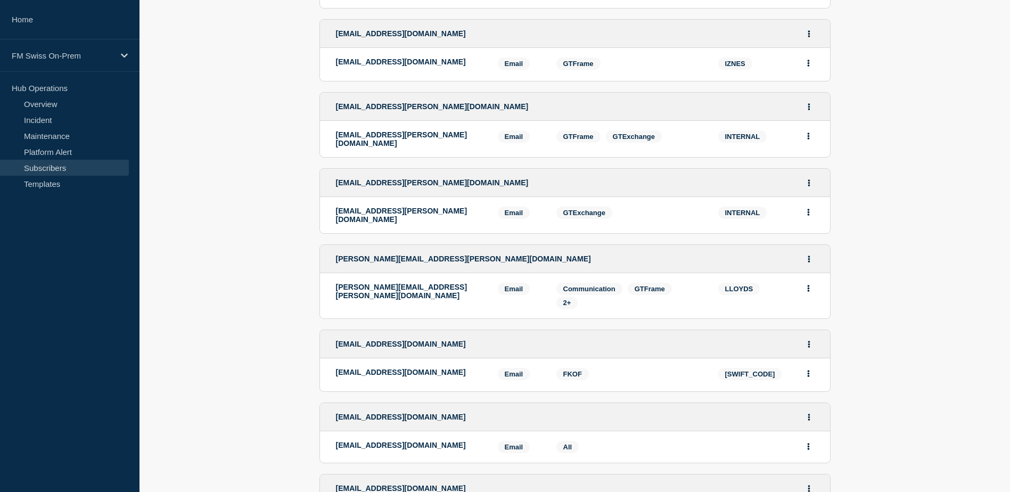
scroll to position [1171, 0]
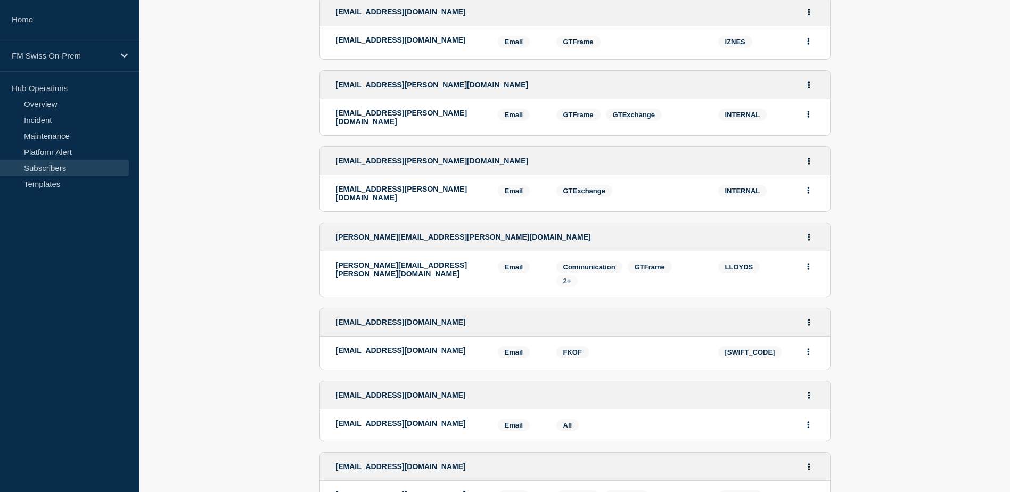
click at [564, 277] on span "2+" at bounding box center [567, 281] width 8 height 8
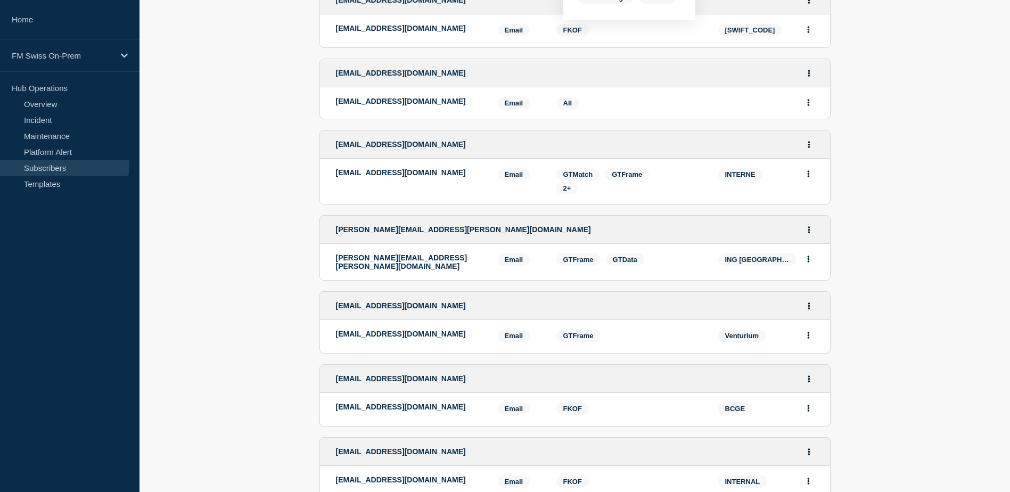
scroll to position [1597, 0]
